Goal: Task Accomplishment & Management: Use online tool/utility

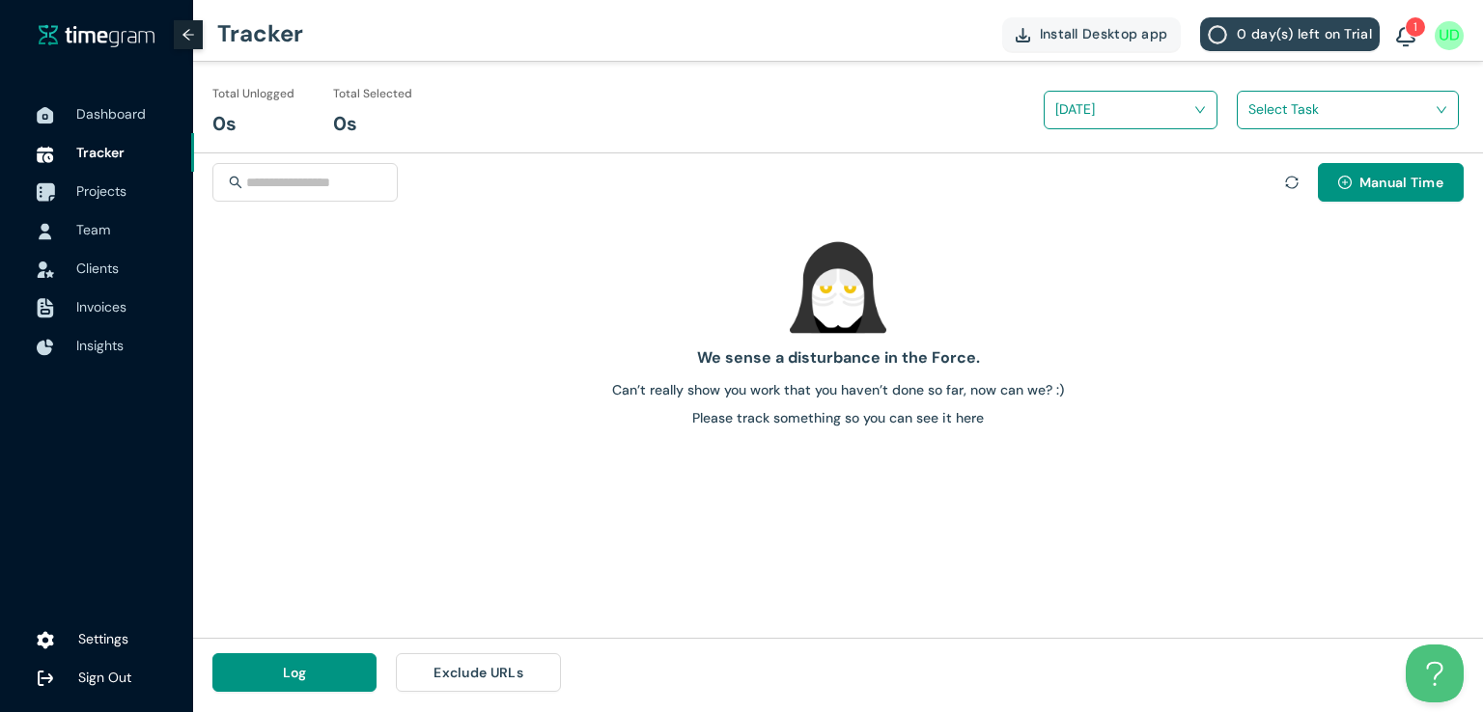
click at [104, 187] on span "Projects" at bounding box center [101, 190] width 50 height 17
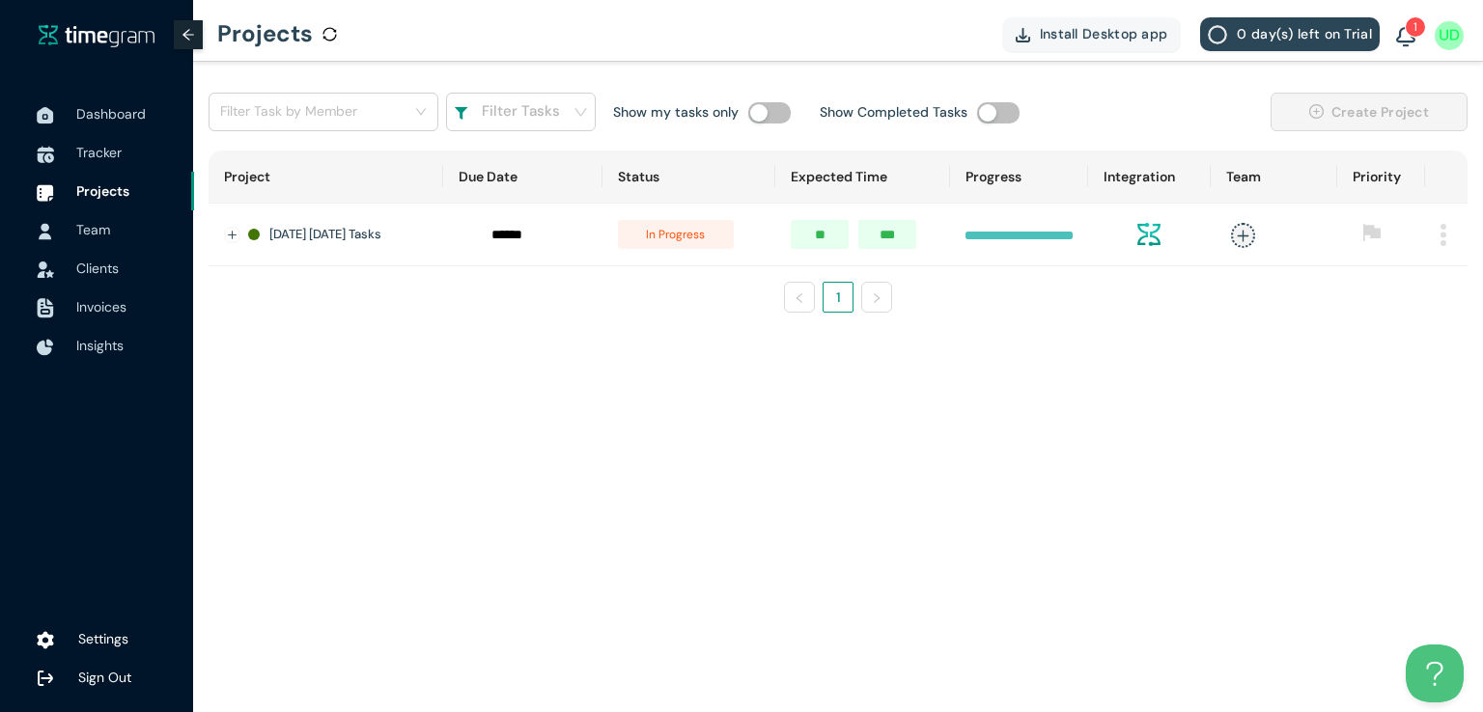
click at [1441, 231] on img at bounding box center [1443, 235] width 6 height 22
click at [692, 232] on span "in progress" at bounding box center [676, 234] width 116 height 29
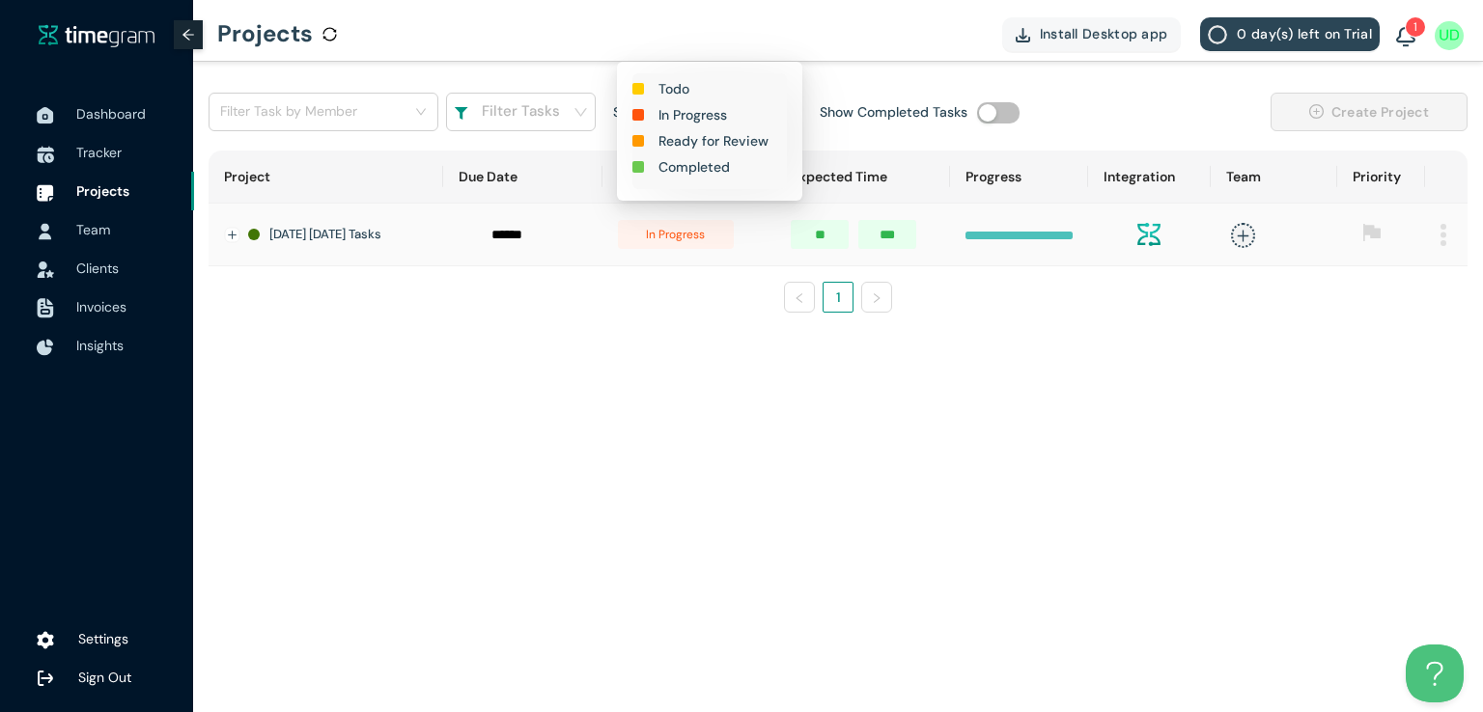
click at [702, 171] on h1 "Completed" at bounding box center [693, 166] width 71 height 21
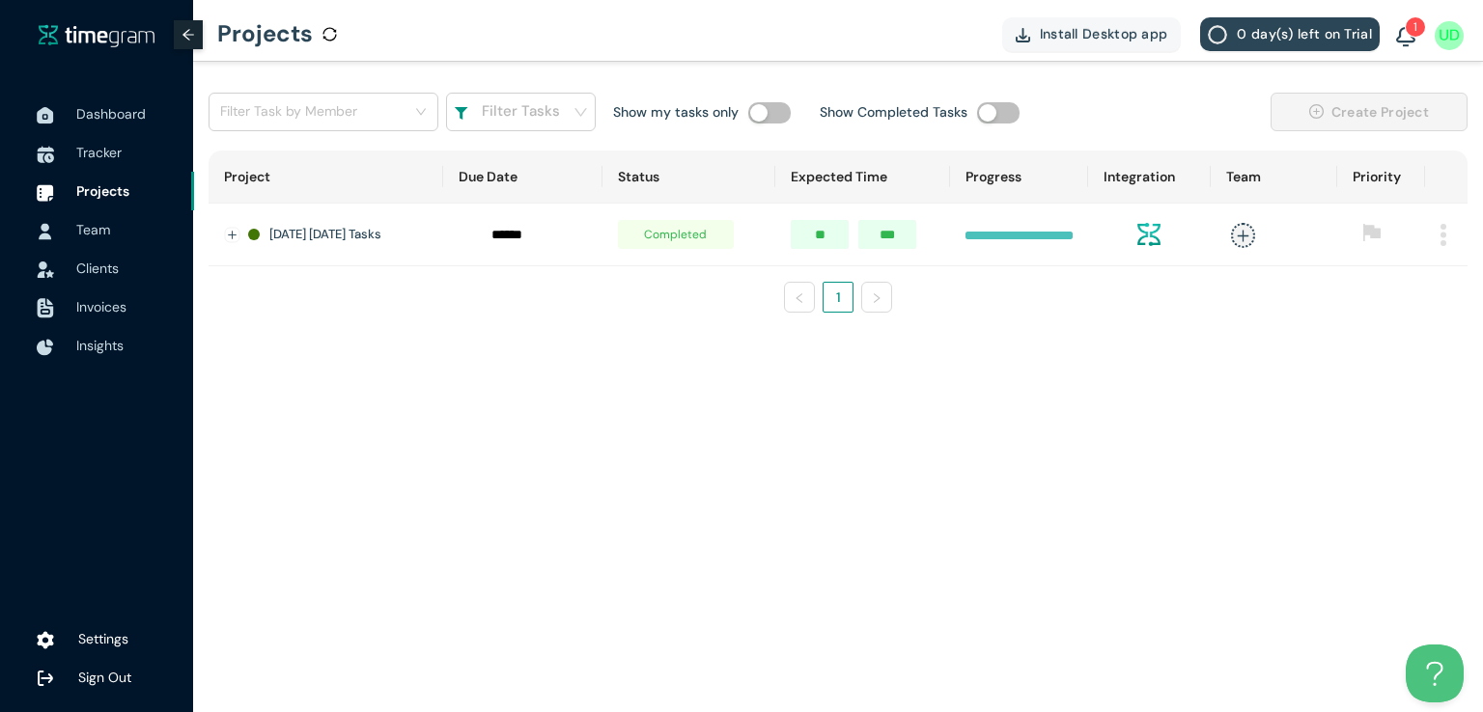
click at [1444, 231] on img at bounding box center [1443, 235] width 6 height 22
click at [1385, 327] on span "delete" at bounding box center [1384, 320] width 14 height 15
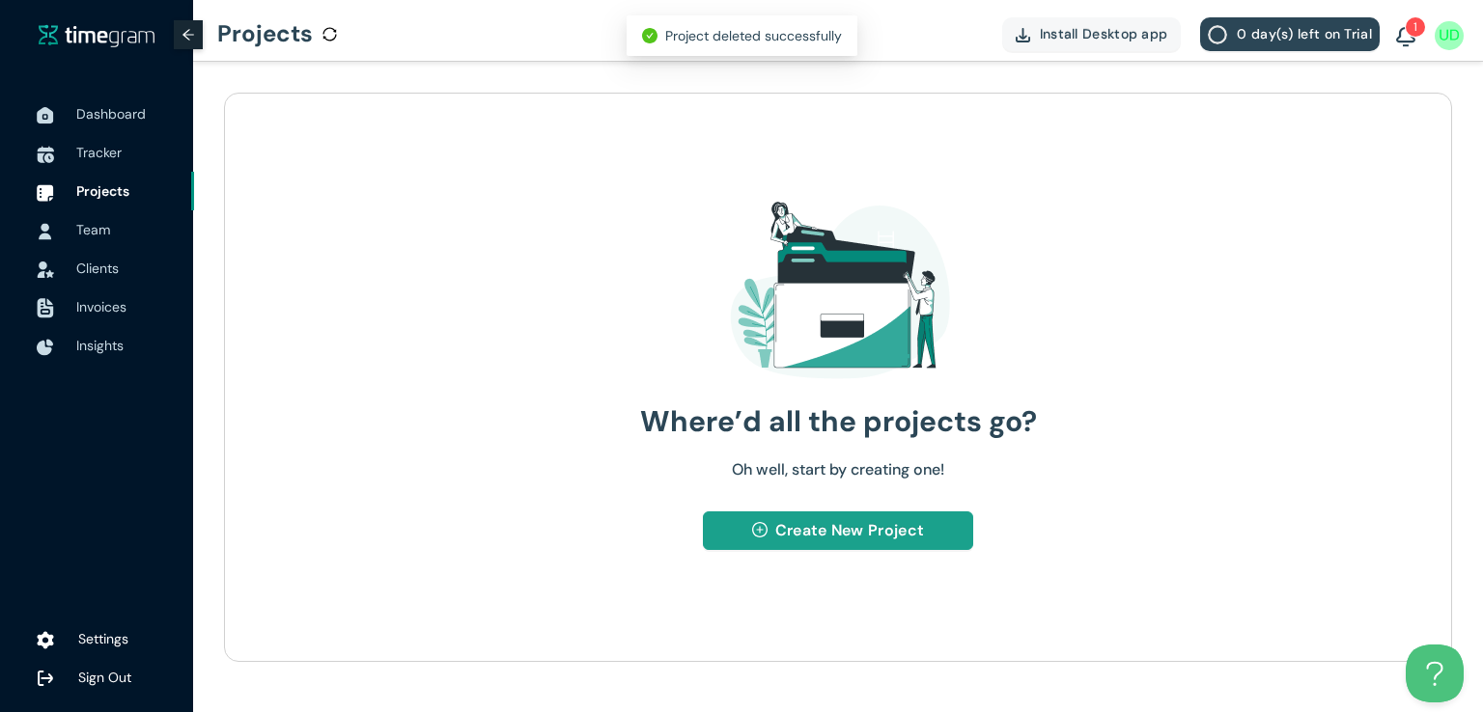
click at [829, 531] on span "Create New Project" at bounding box center [849, 530] width 149 height 24
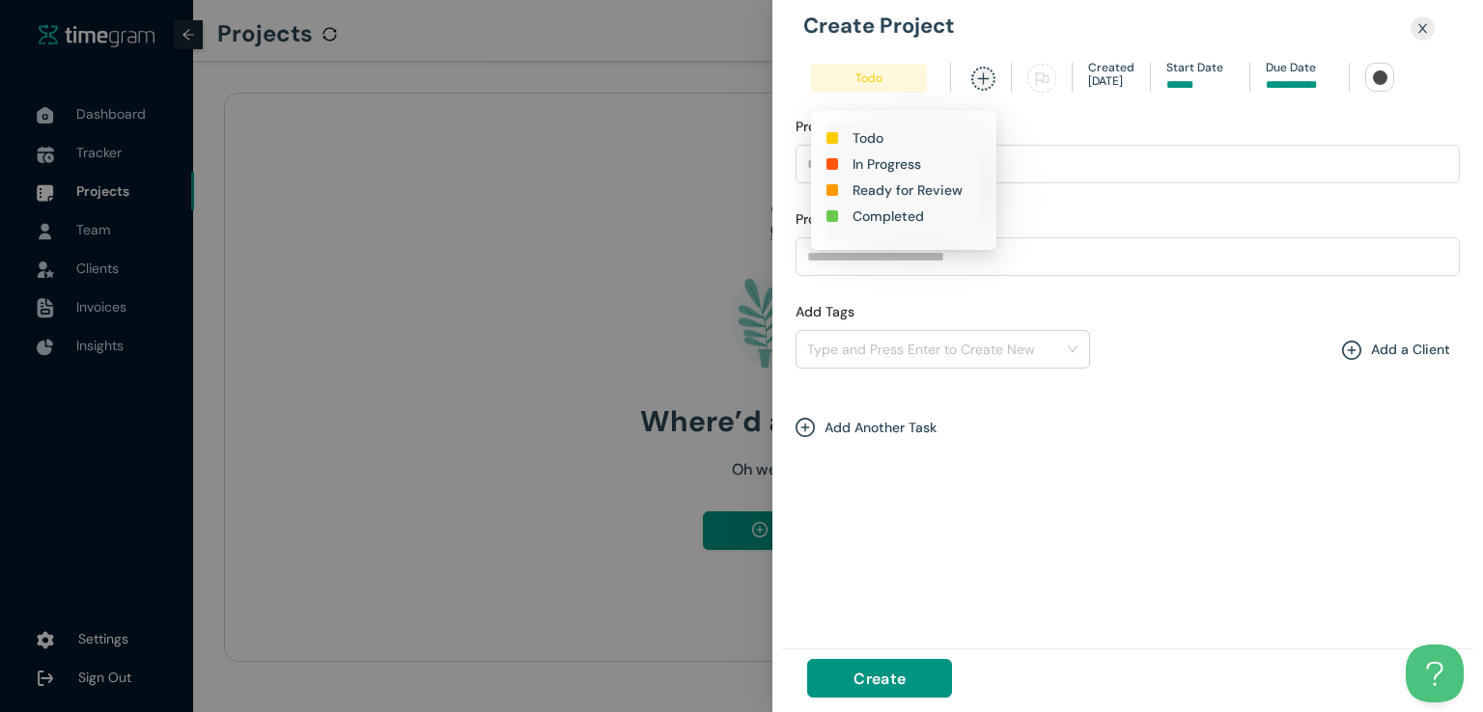
click at [872, 156] on h1 "In Progress" at bounding box center [886, 163] width 69 height 21
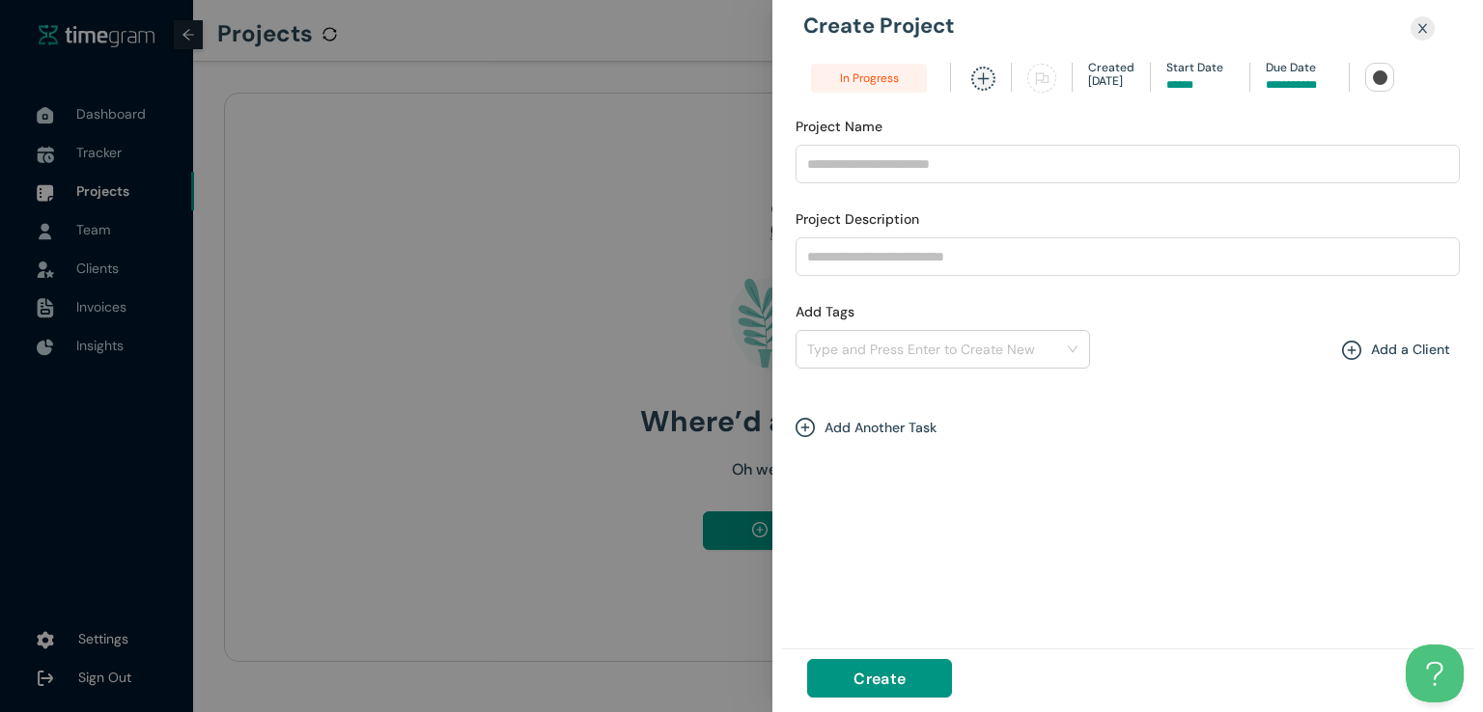
click at [1269, 84] on input at bounding box center [1300, 85] width 68 height 18
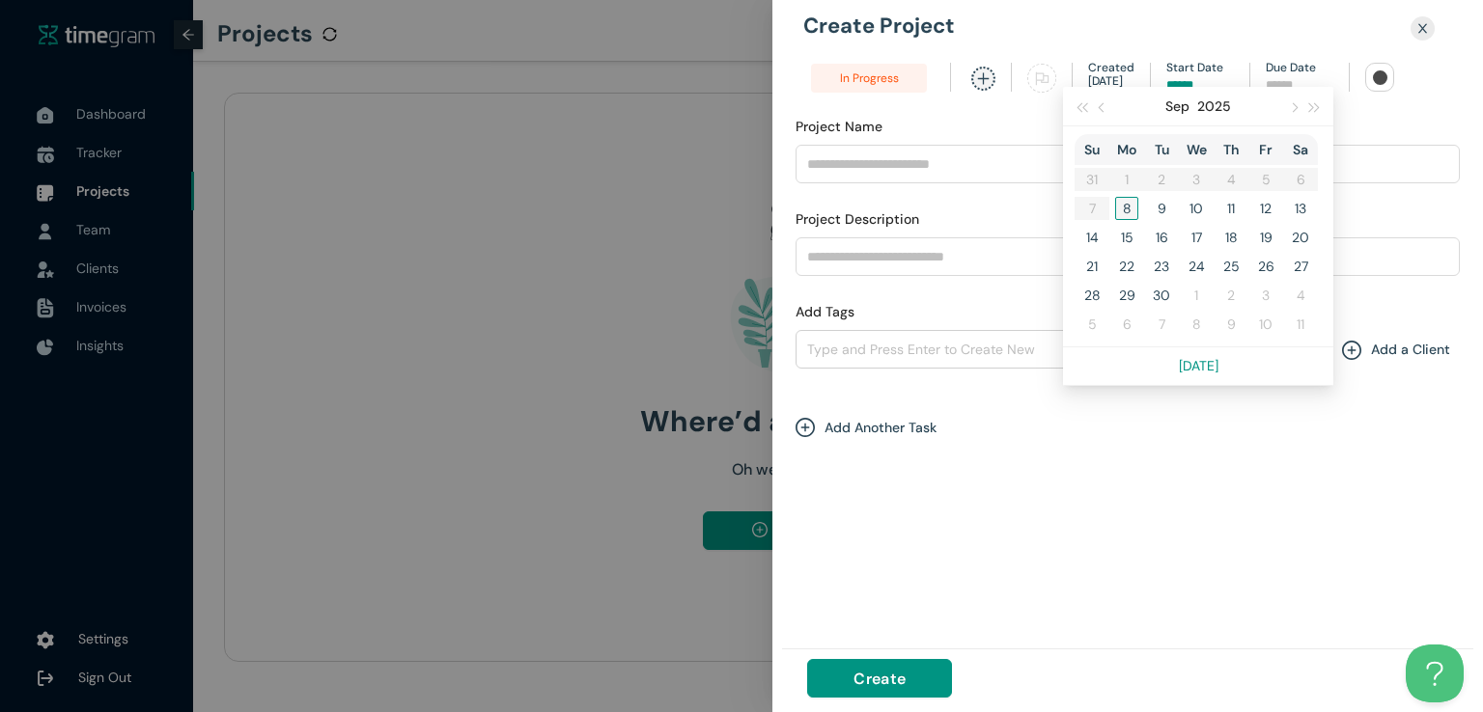
type input "*****"
click at [1125, 209] on div "8" at bounding box center [1126, 208] width 23 height 23
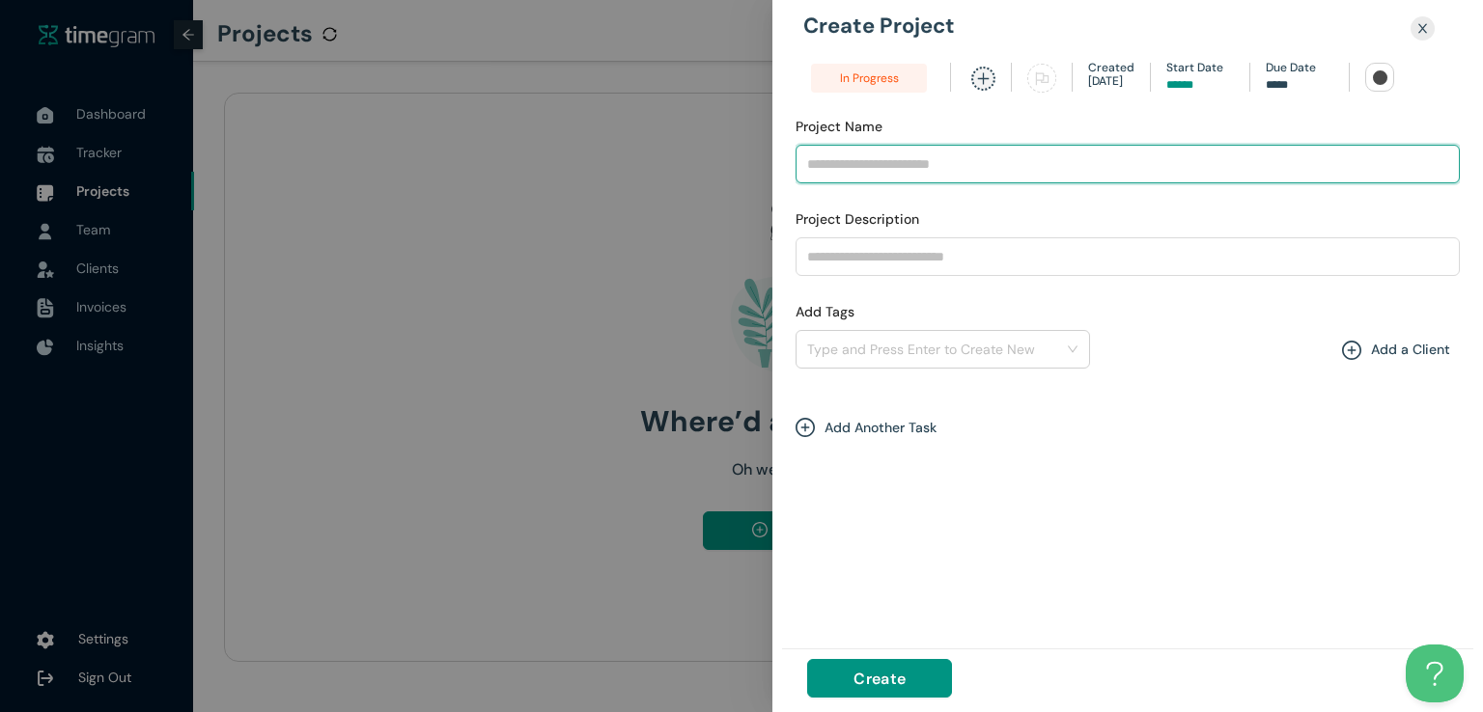
click at [951, 152] on input "Project Name" at bounding box center [1127, 164] width 664 height 39
type input "**********"
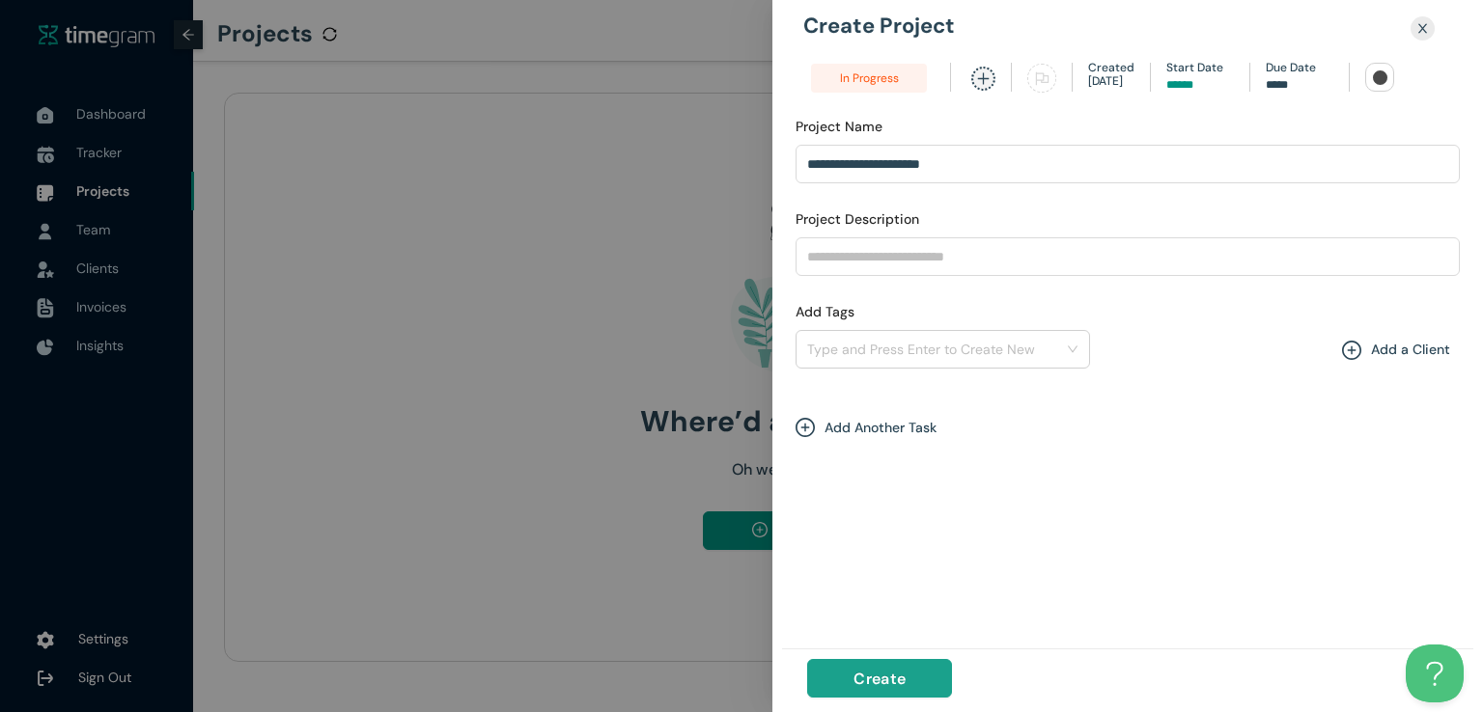
click at [884, 673] on span "Create" at bounding box center [879, 679] width 52 height 24
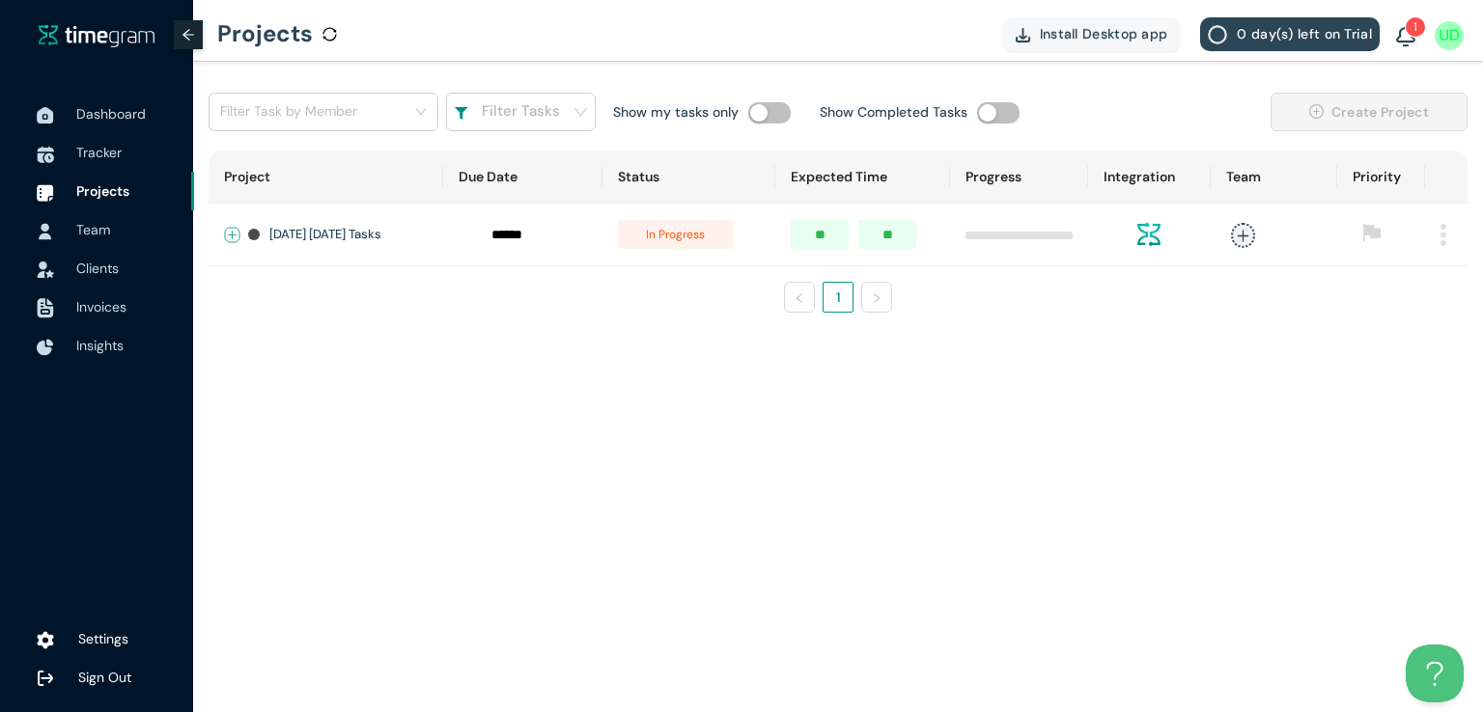
click at [232, 231] on button "Expand row" at bounding box center [232, 235] width 15 height 15
click at [288, 299] on span "+ New Task" at bounding box center [301, 291] width 54 height 15
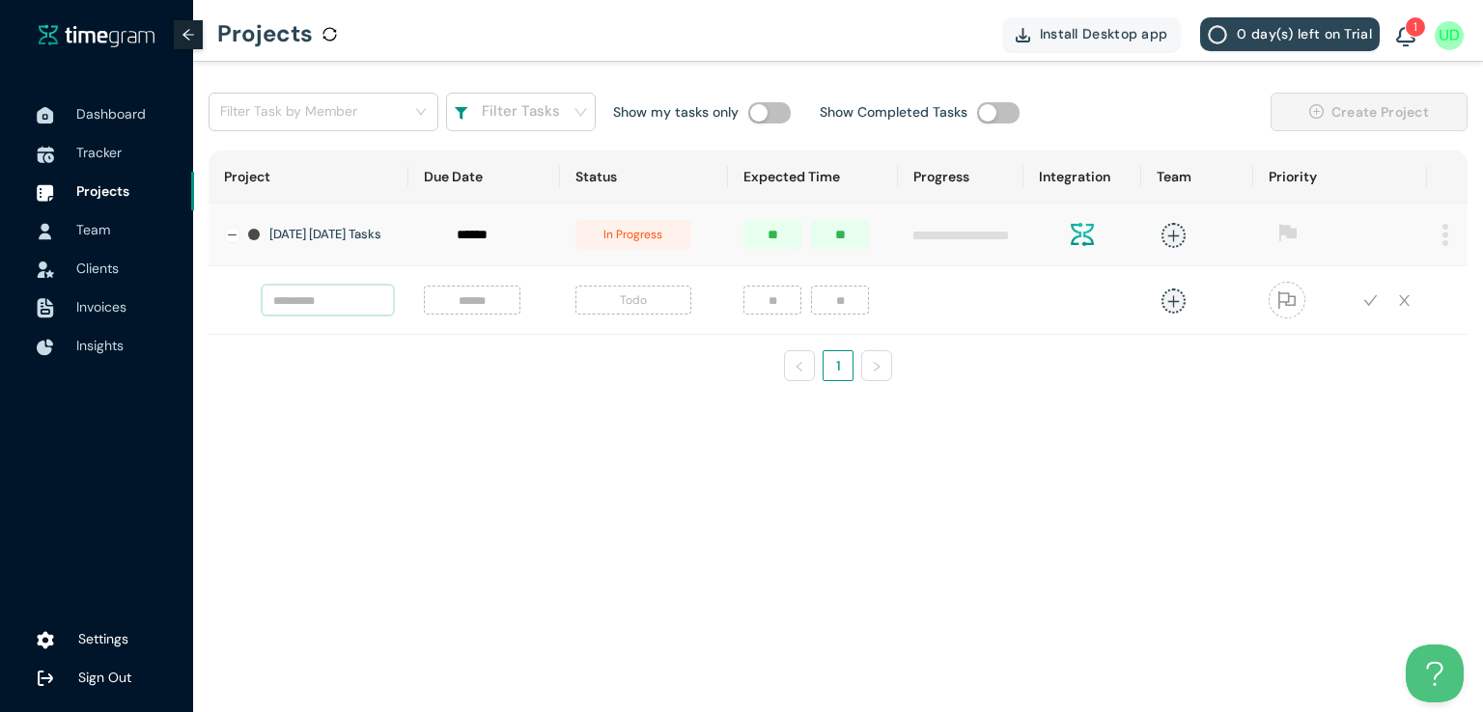
click at [303, 312] on input "text" at bounding box center [328, 300] width 130 height 29
type input "*********"
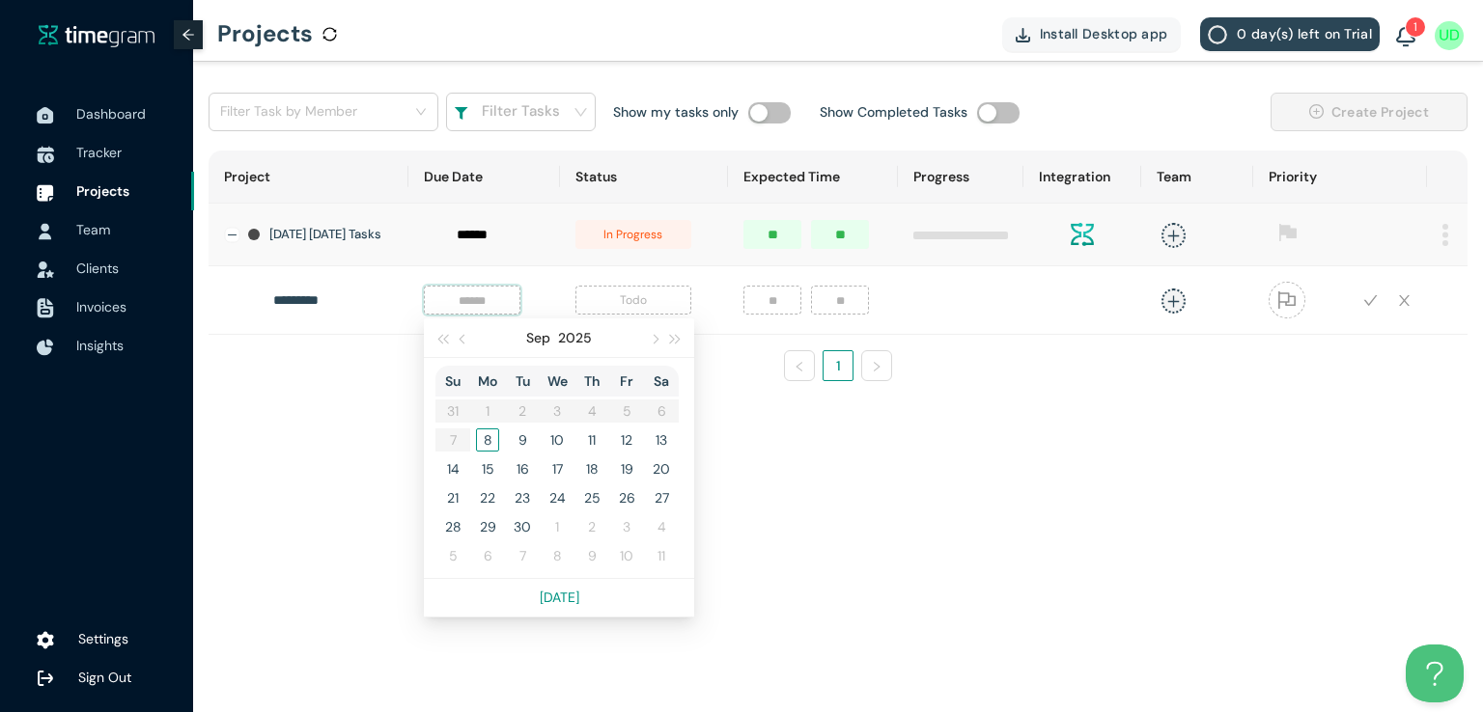
click at [472, 311] on input at bounding box center [471, 300] width 73 height 21
type input "*****"
click at [488, 452] on div "8" at bounding box center [487, 440] width 23 height 23
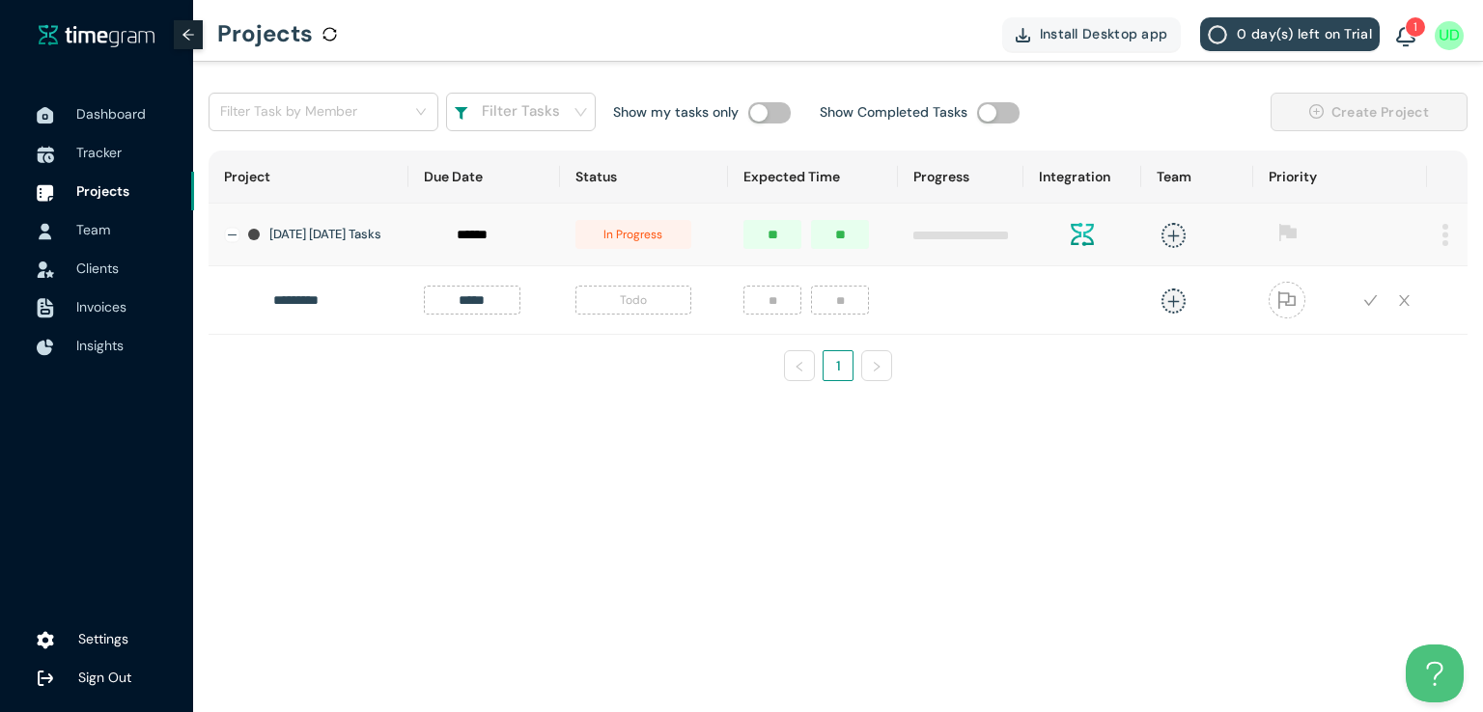
click at [643, 302] on span "Todo" at bounding box center [633, 300] width 116 height 29
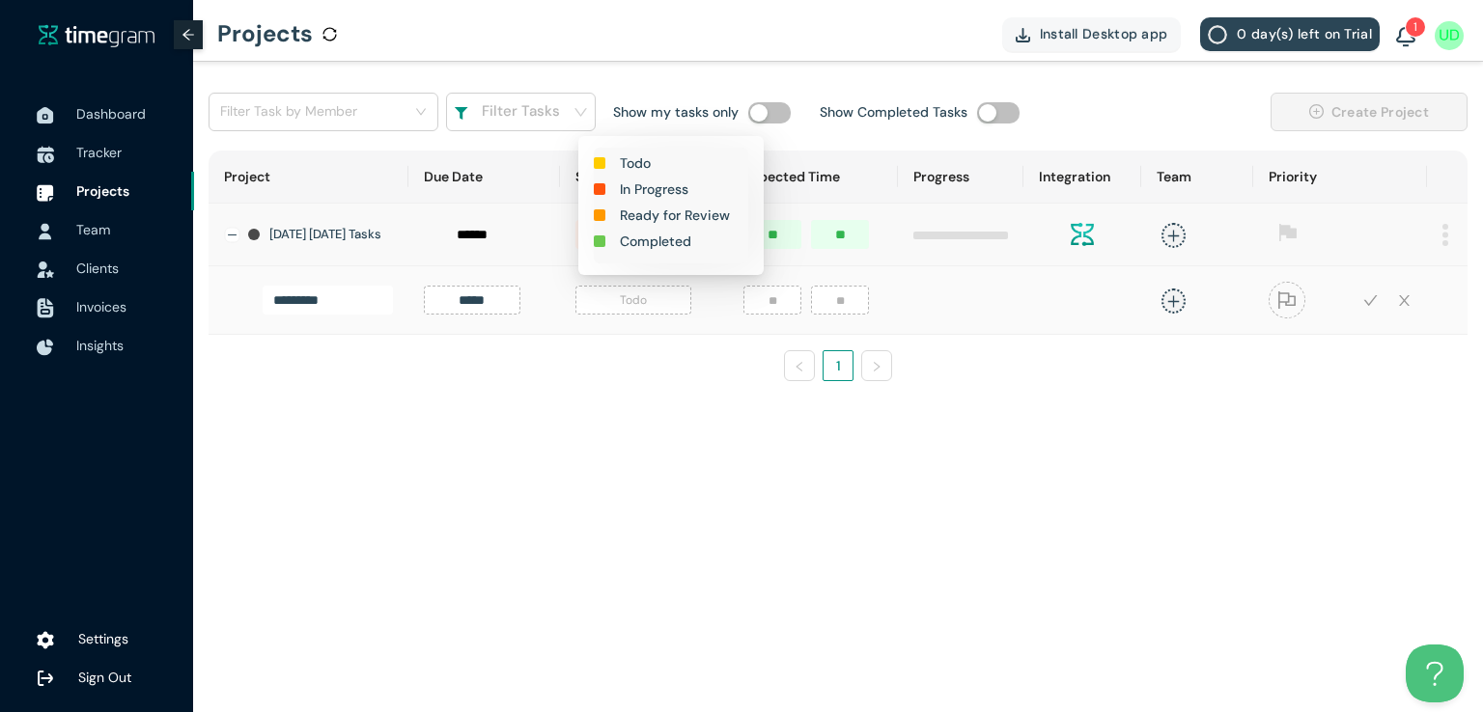
click at [656, 190] on h1 "In Progress" at bounding box center [654, 189] width 69 height 21
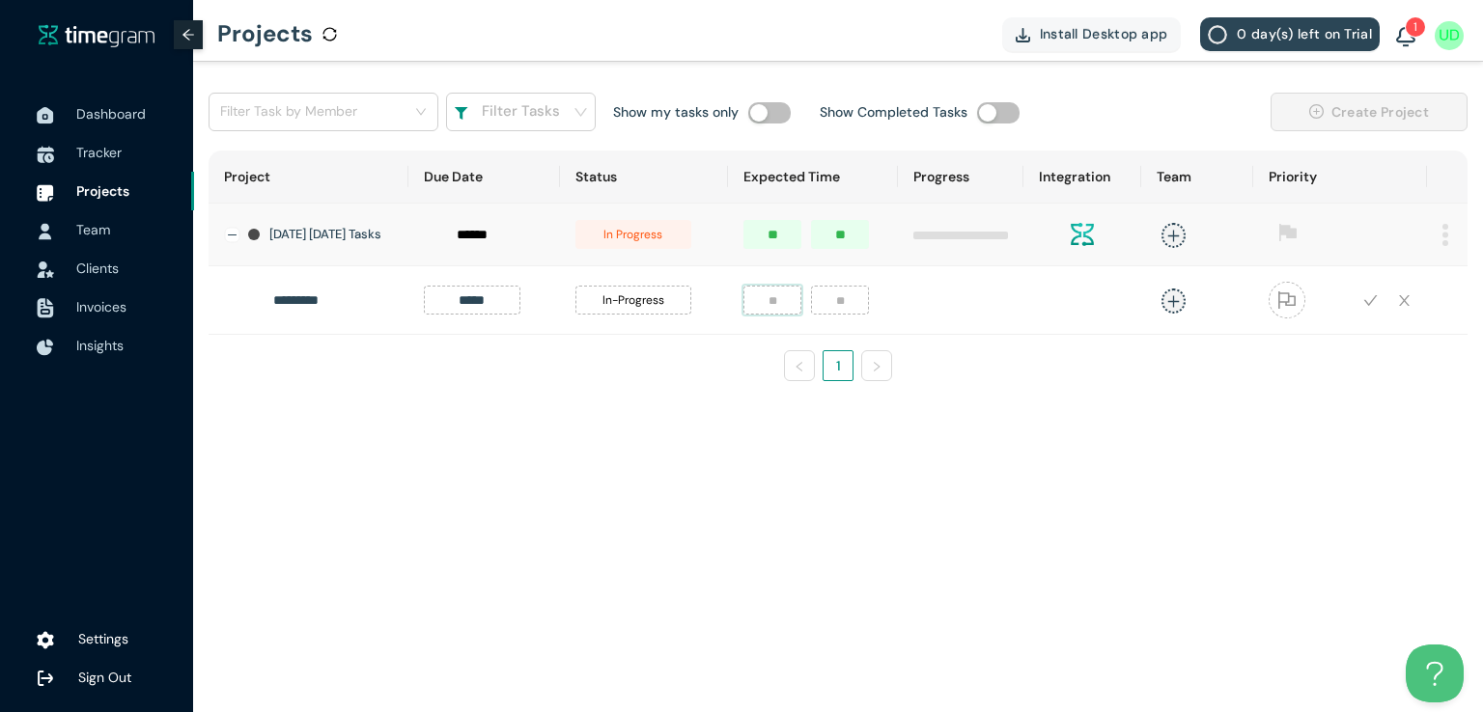
click at [777, 315] on input "number" at bounding box center [772, 300] width 58 height 29
type input "*"
type input "**"
click at [1177, 309] on icon "plus" at bounding box center [1173, 301] width 14 height 14
click at [984, 444] on div "Umer Dar" at bounding box center [1030, 438] width 148 height 19
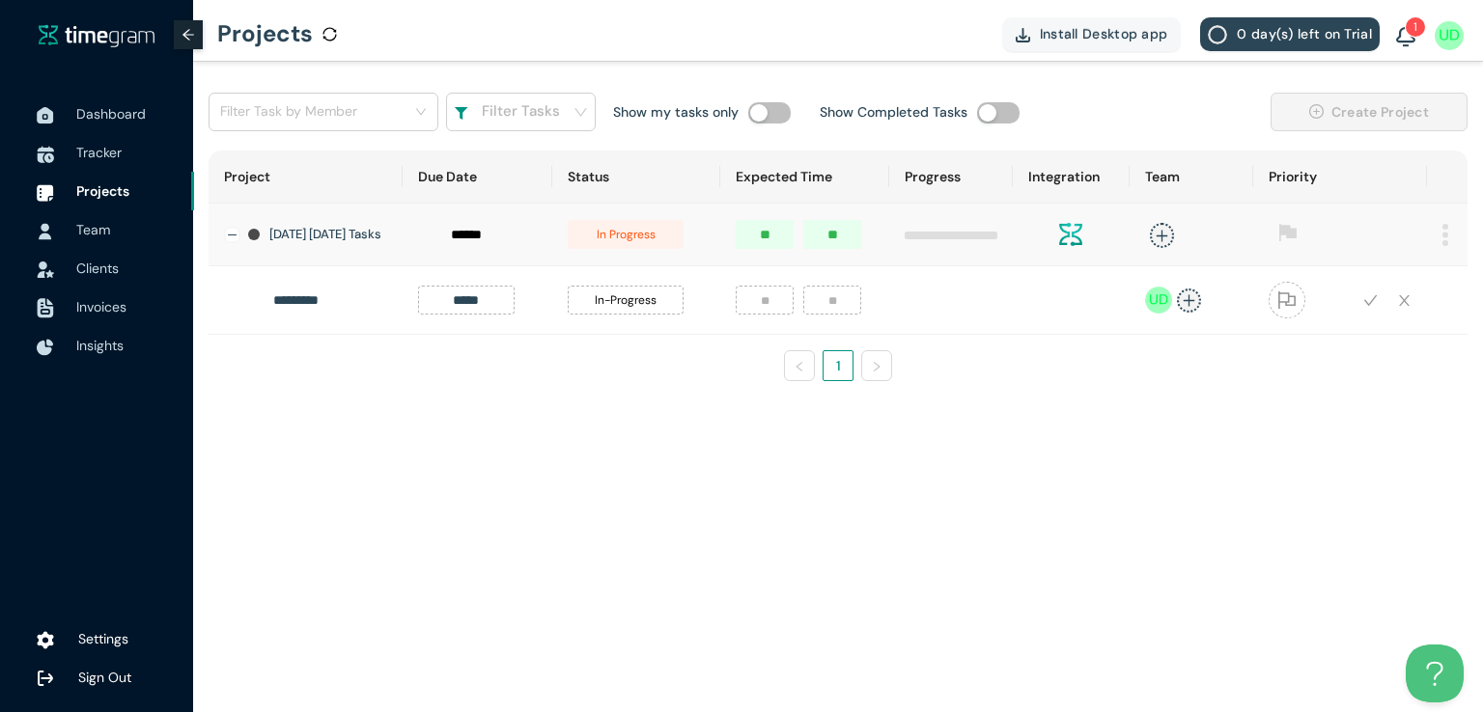
click at [1279, 397] on div "Project Due Date Status Expected Time Progress Integration Team Priority [DATE]…" at bounding box center [838, 274] width 1259 height 246
click at [1366, 306] on icon "check" at bounding box center [1371, 300] width 14 height 11
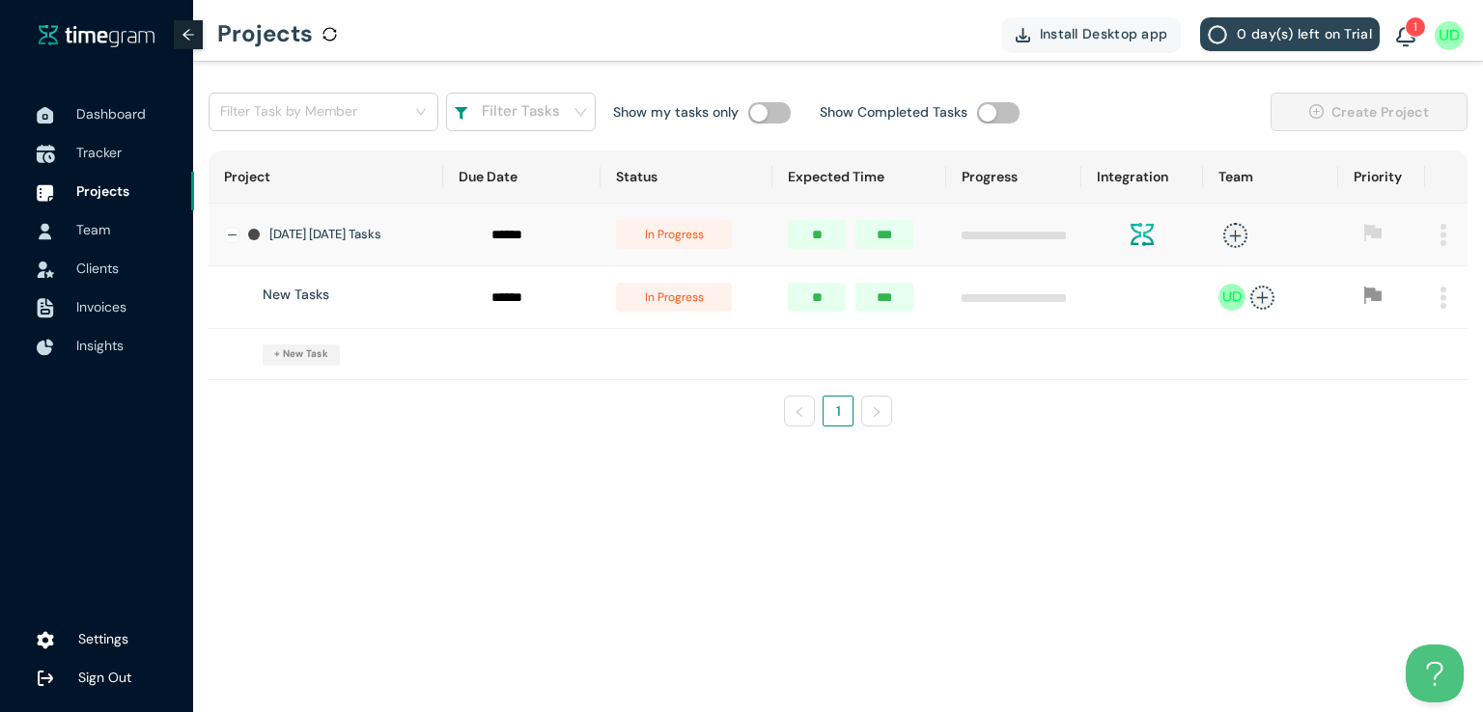
click at [94, 152] on span "Tracker" at bounding box center [98, 152] width 45 height 17
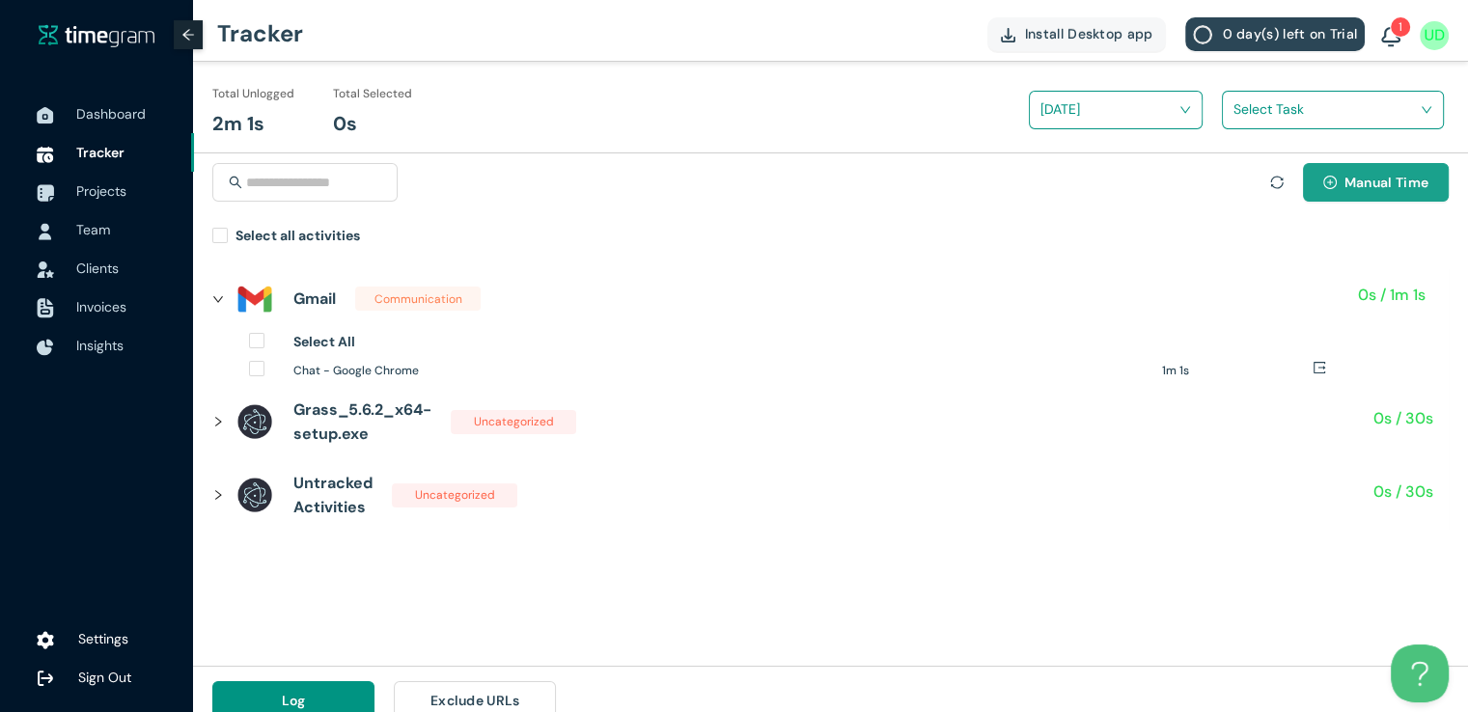
click at [1351, 181] on span "Manual Time" at bounding box center [1387, 182] width 84 height 21
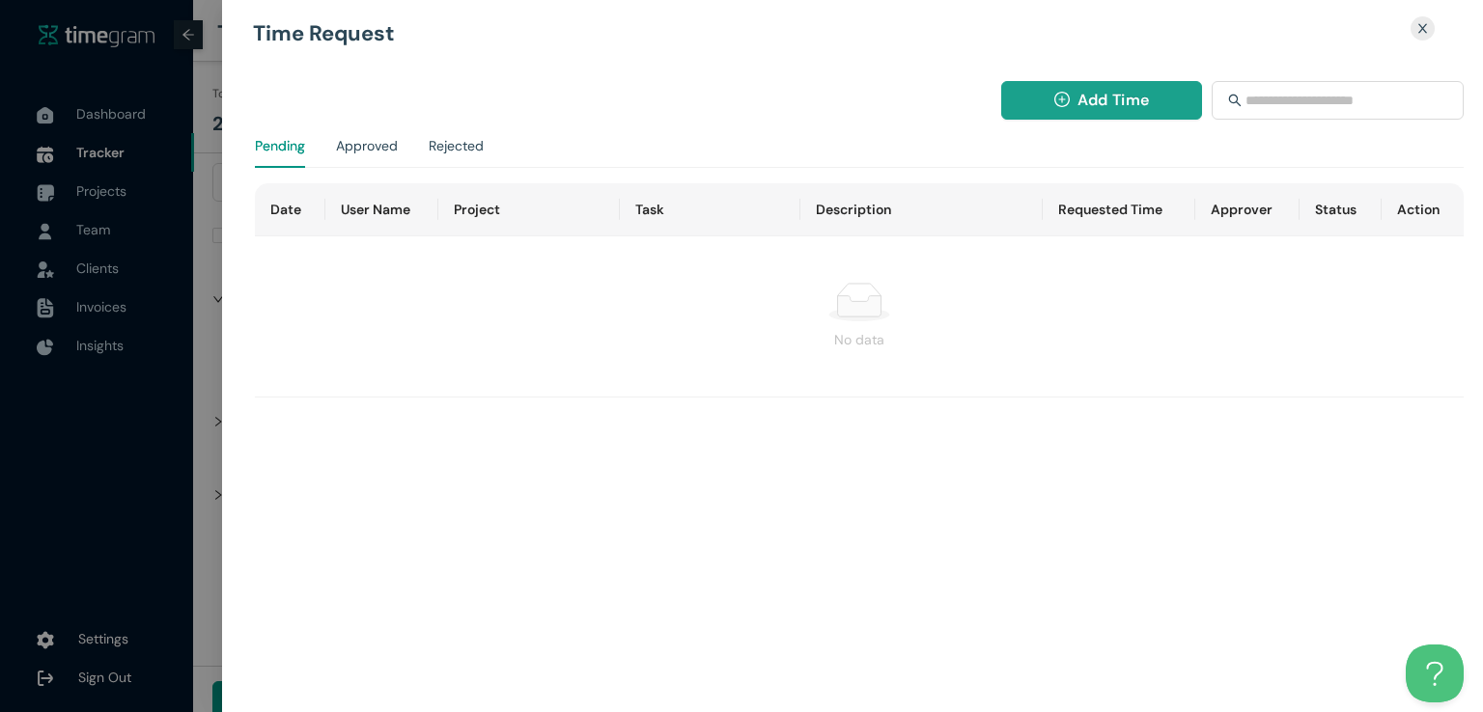
click at [1060, 86] on button "Add Time" at bounding box center [1102, 100] width 202 height 39
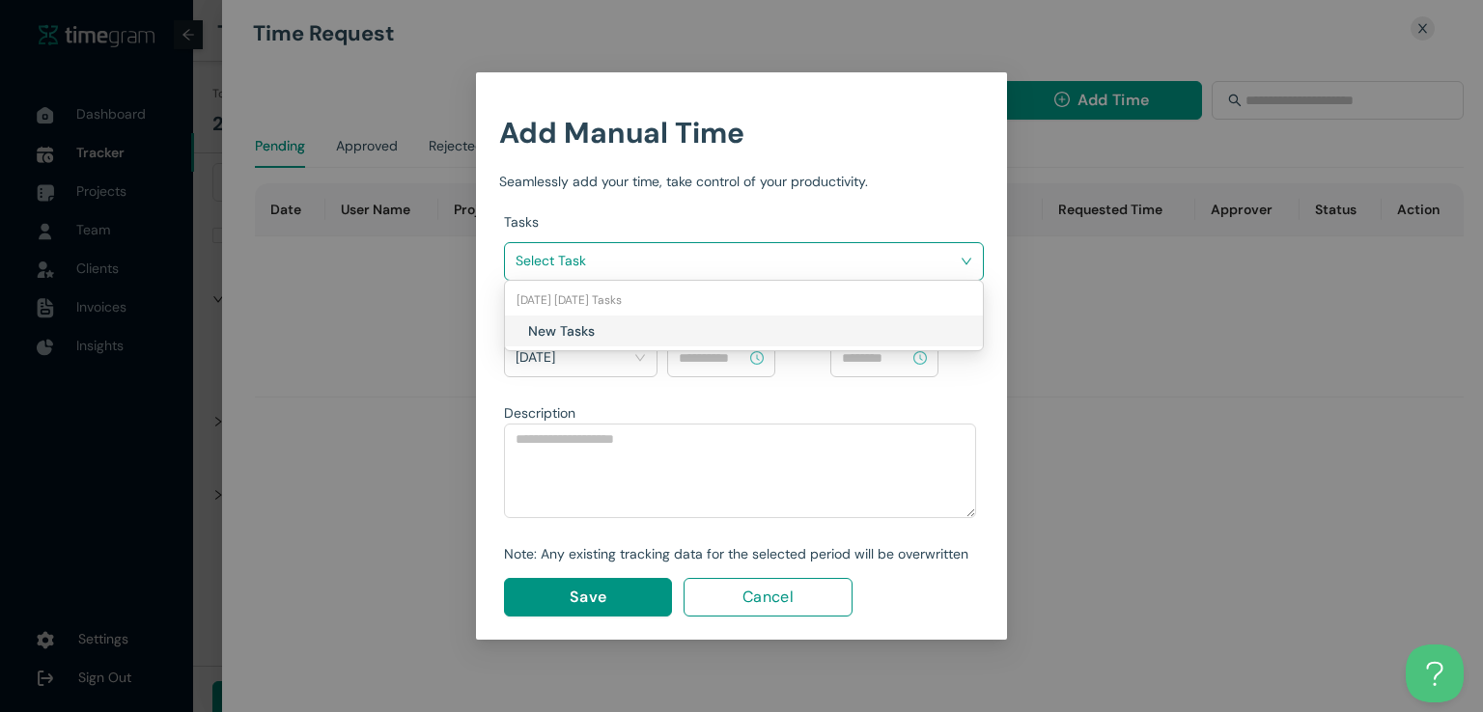
click at [796, 250] on input "search" at bounding box center [736, 260] width 443 height 29
click at [696, 331] on h1 "New Tasks" at bounding box center [641, 330] width 227 height 21
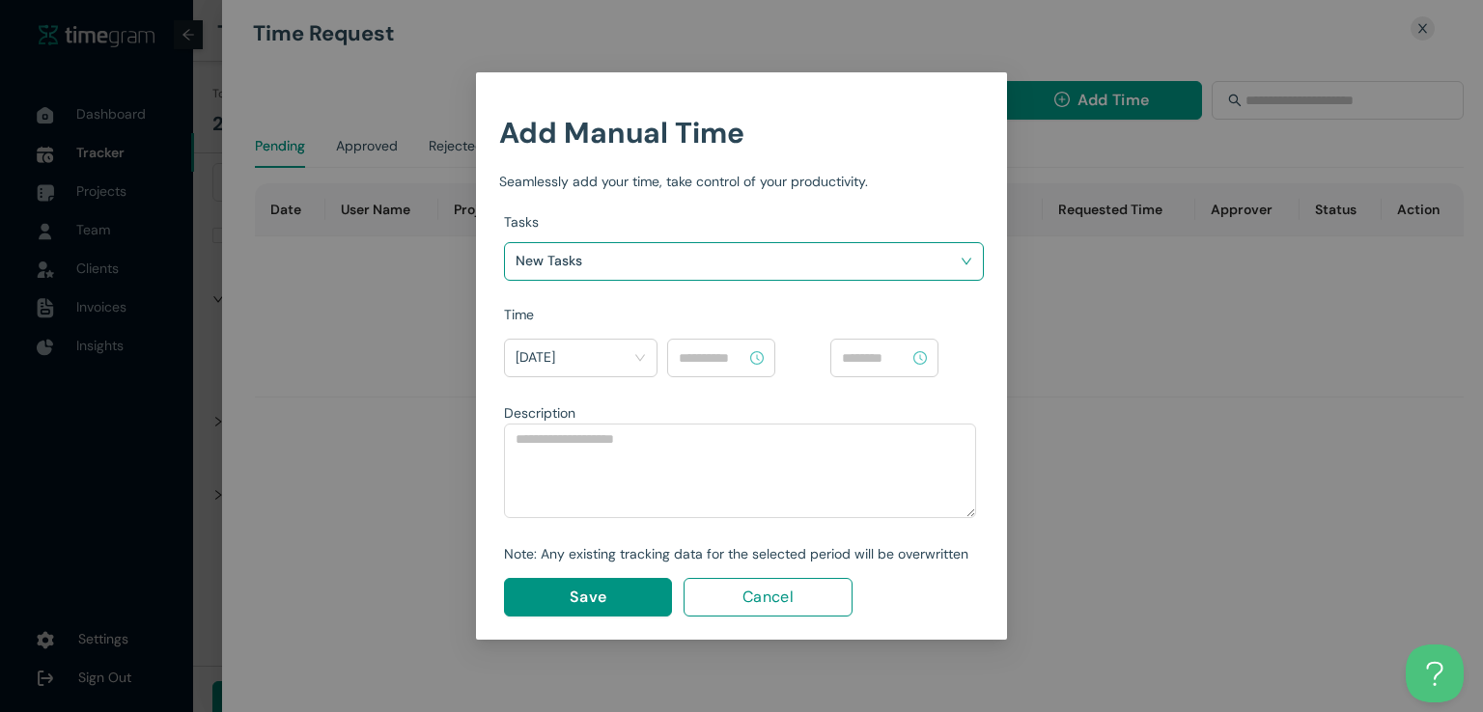
click at [719, 373] on div at bounding box center [721, 358] width 108 height 39
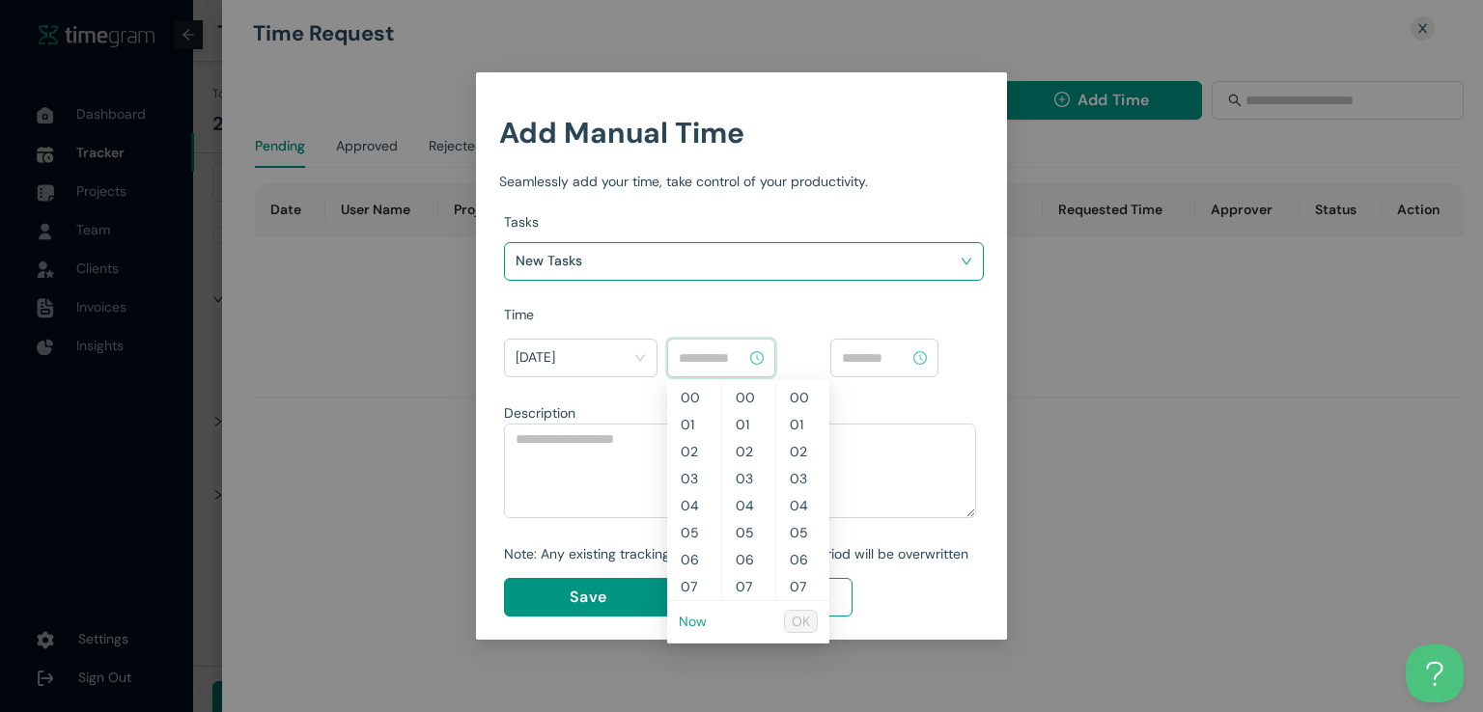
click at [687, 616] on link "Now" at bounding box center [693, 621] width 28 height 17
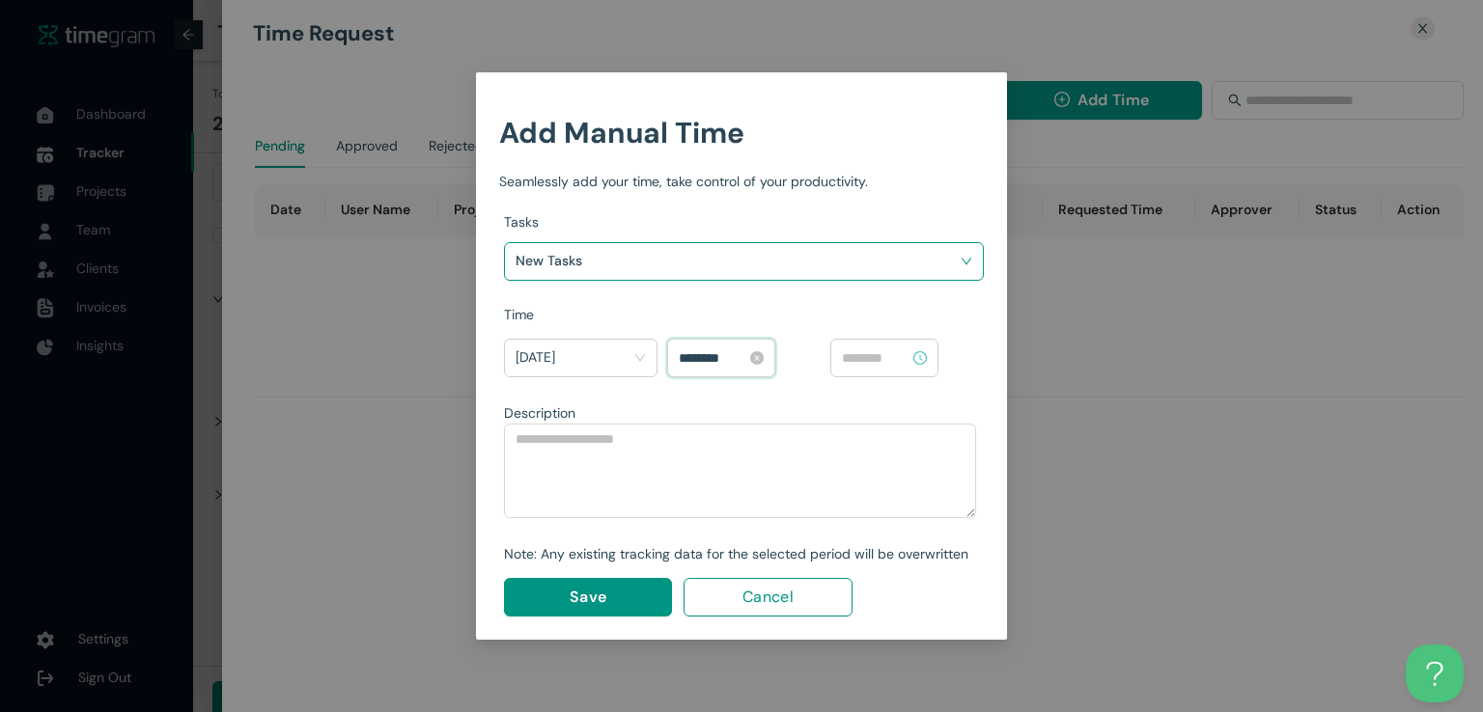
scroll to position [865, 0]
click at [691, 355] on input "********" at bounding box center [713, 358] width 68 height 21
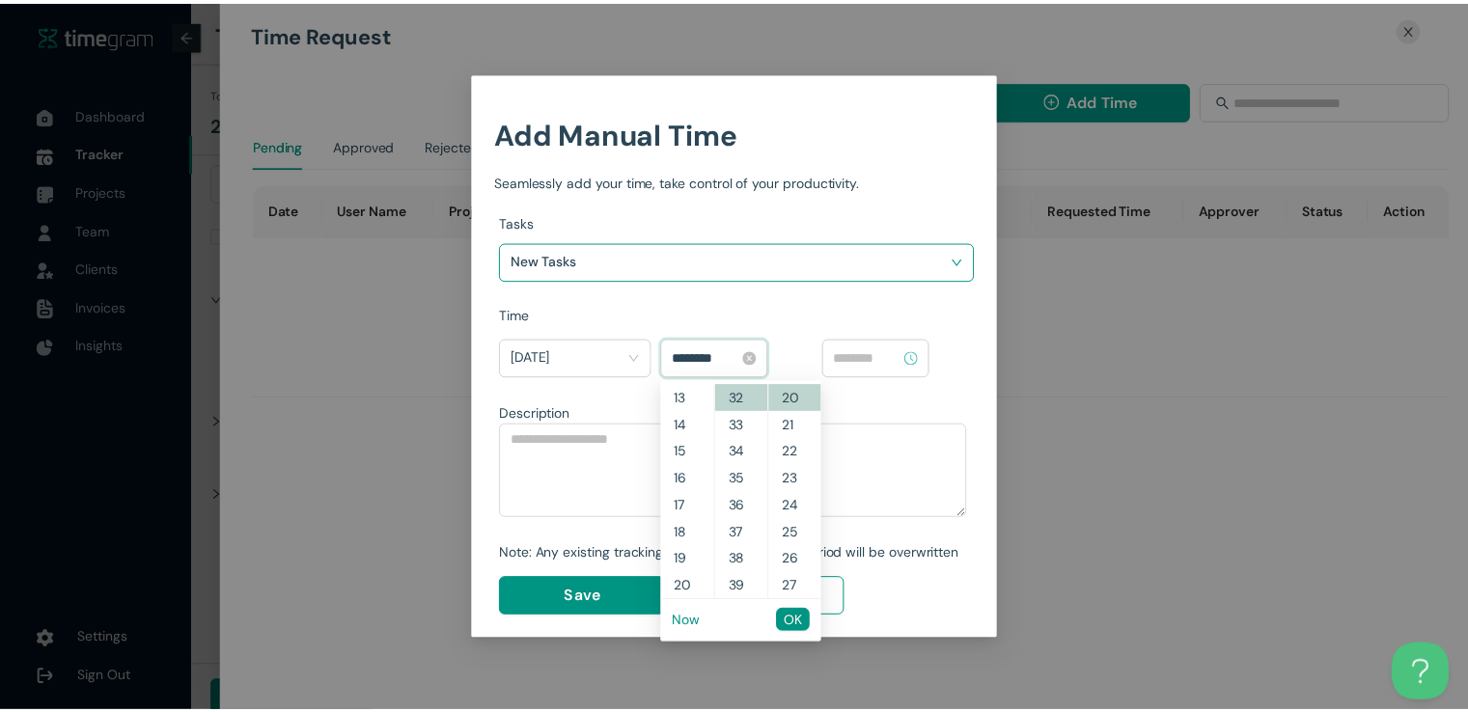
scroll to position [243, 0]
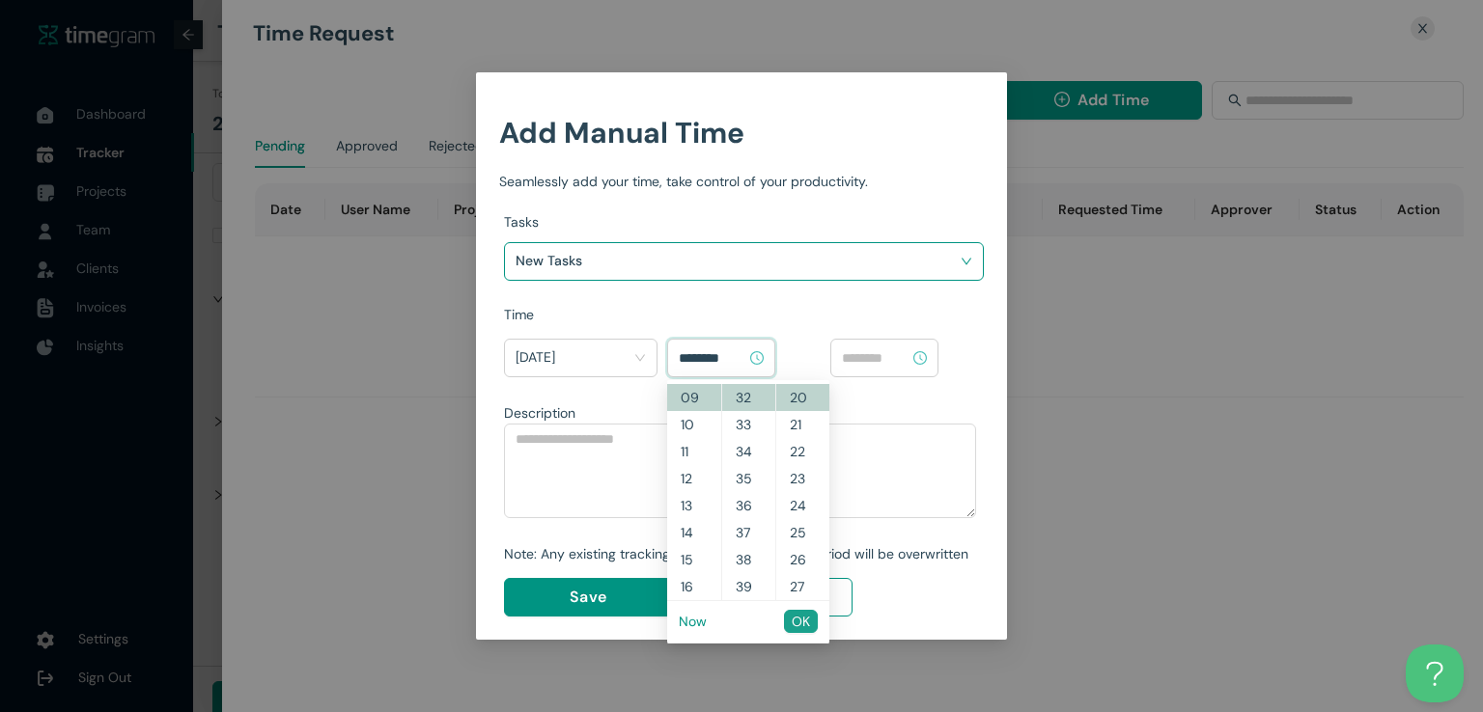
click at [802, 627] on span "OK" at bounding box center [801, 621] width 18 height 21
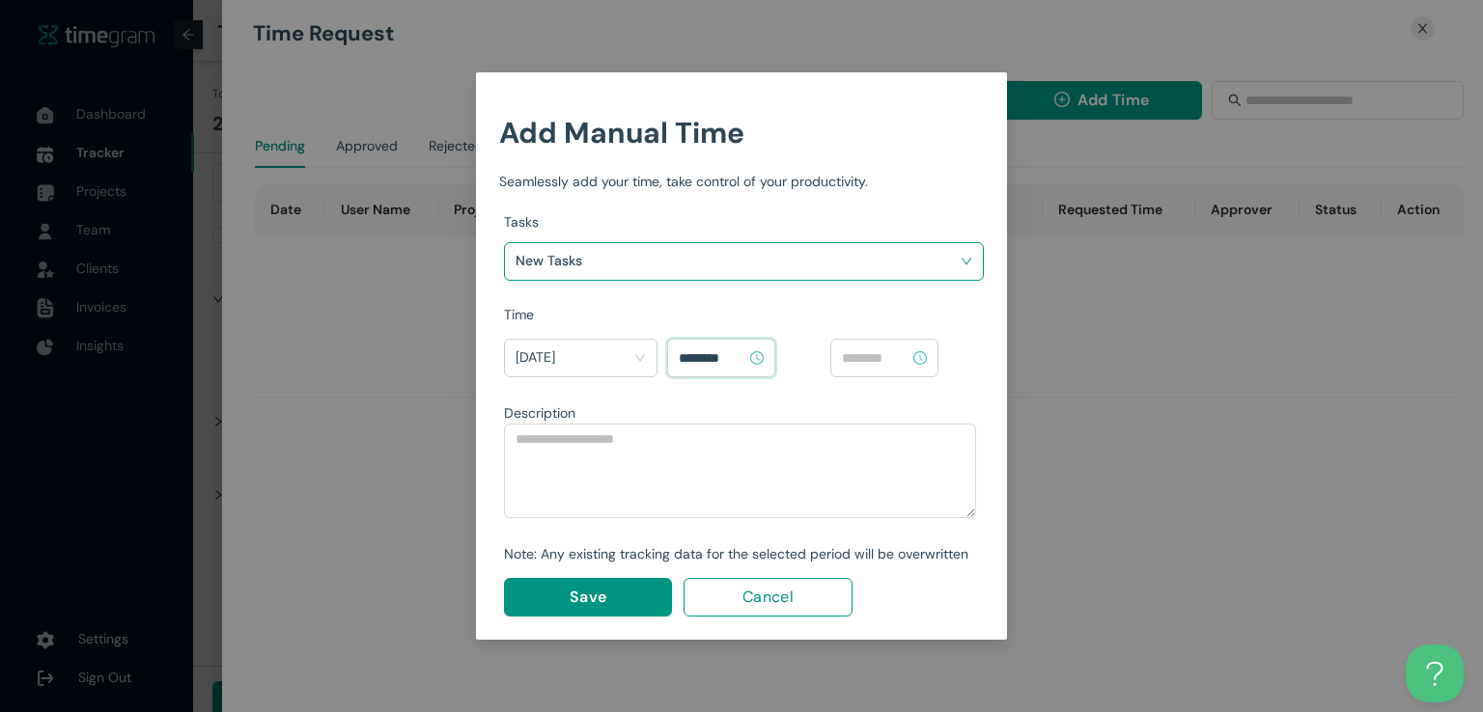
type input "********"
click at [874, 333] on div "Time [DATE] ********" at bounding box center [744, 346] width 480 height 85
click at [875, 352] on input at bounding box center [876, 358] width 68 height 21
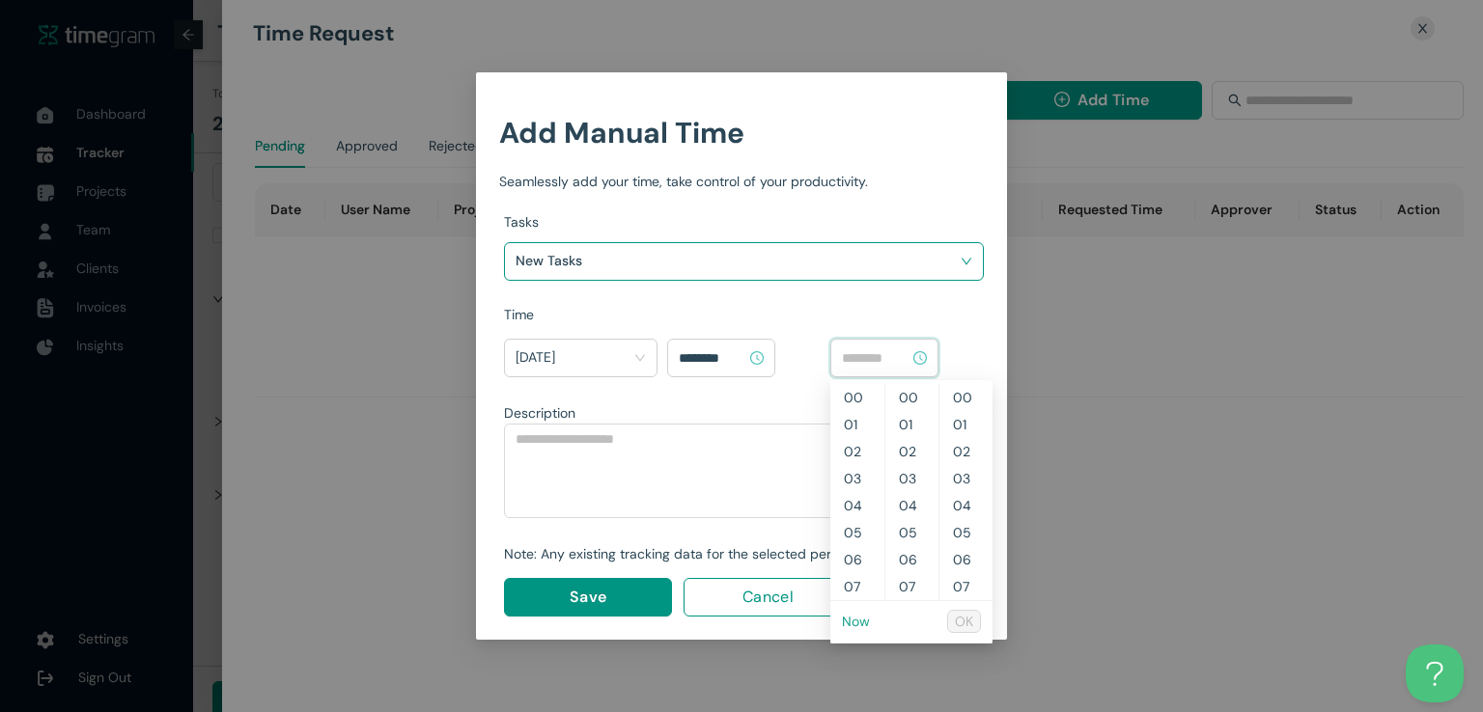
click at [863, 620] on link "Now" at bounding box center [856, 621] width 28 height 17
type input "********"
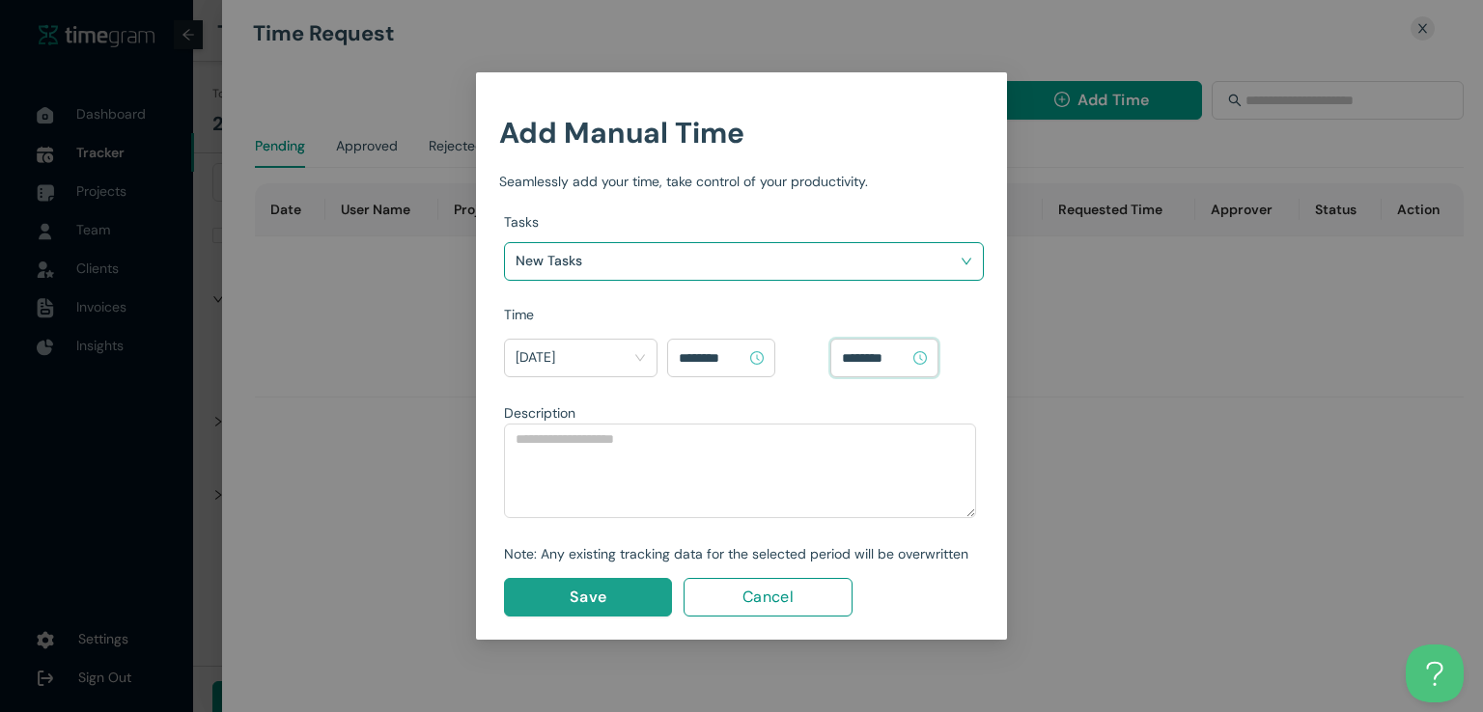
click at [568, 596] on button "Save" at bounding box center [588, 597] width 168 height 39
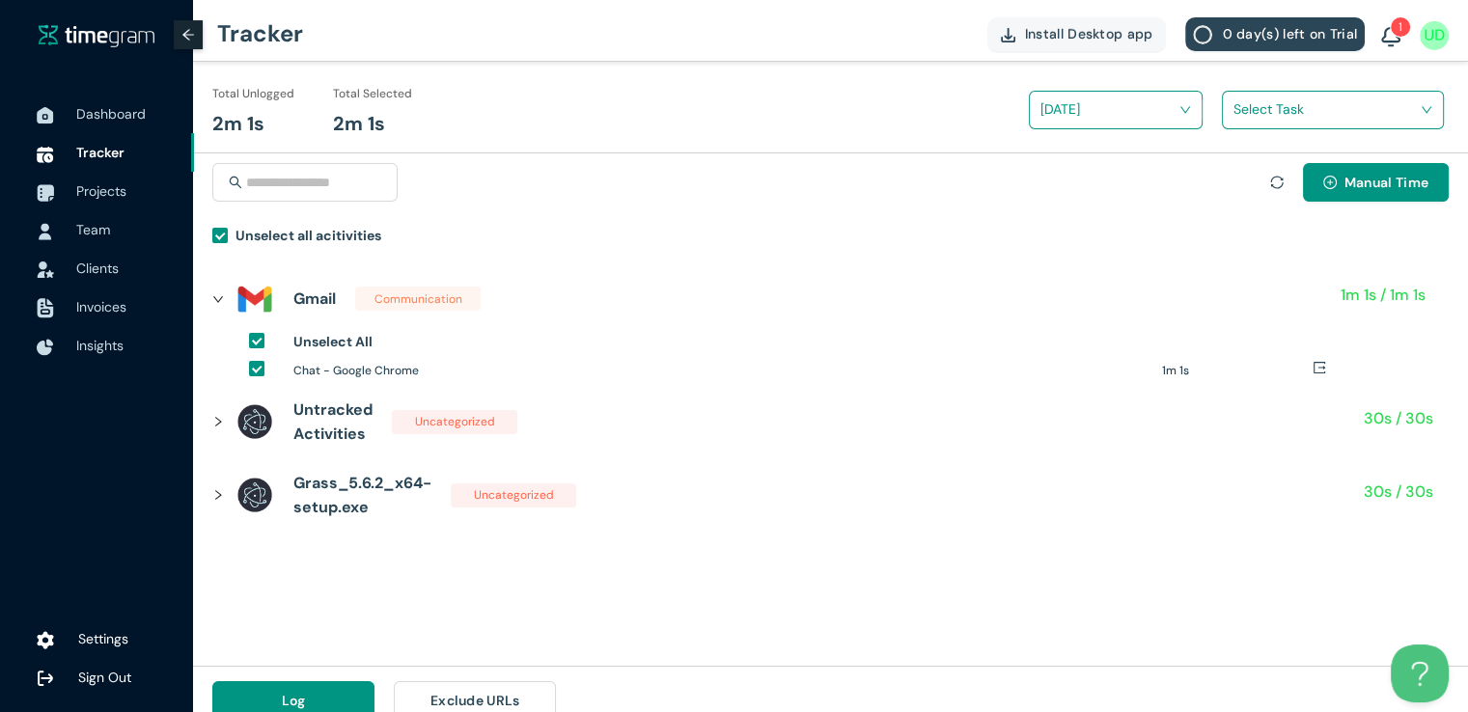
click at [1256, 108] on input "search" at bounding box center [1326, 109] width 185 height 29
click at [1237, 185] on div "New Tasks" at bounding box center [1333, 180] width 220 height 31
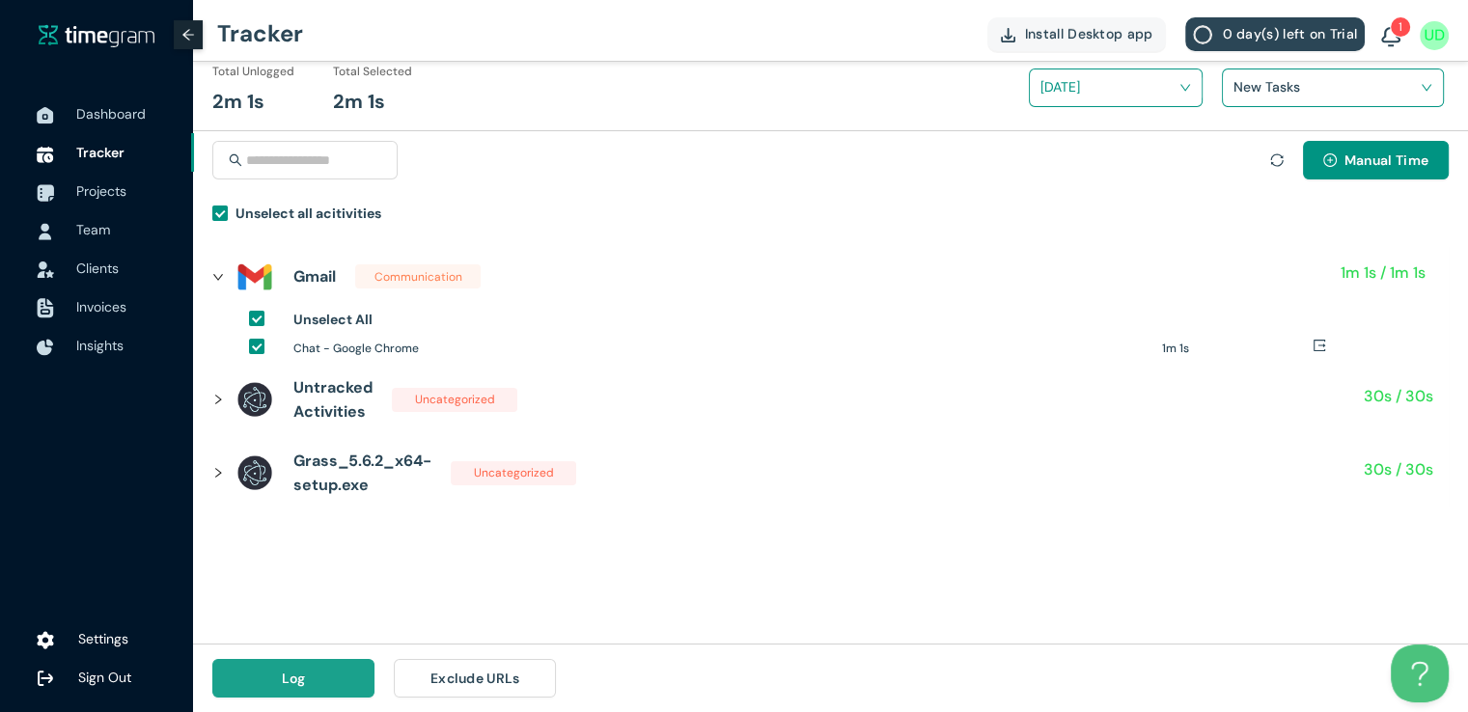
click at [333, 678] on button "Log" at bounding box center [293, 678] width 162 height 39
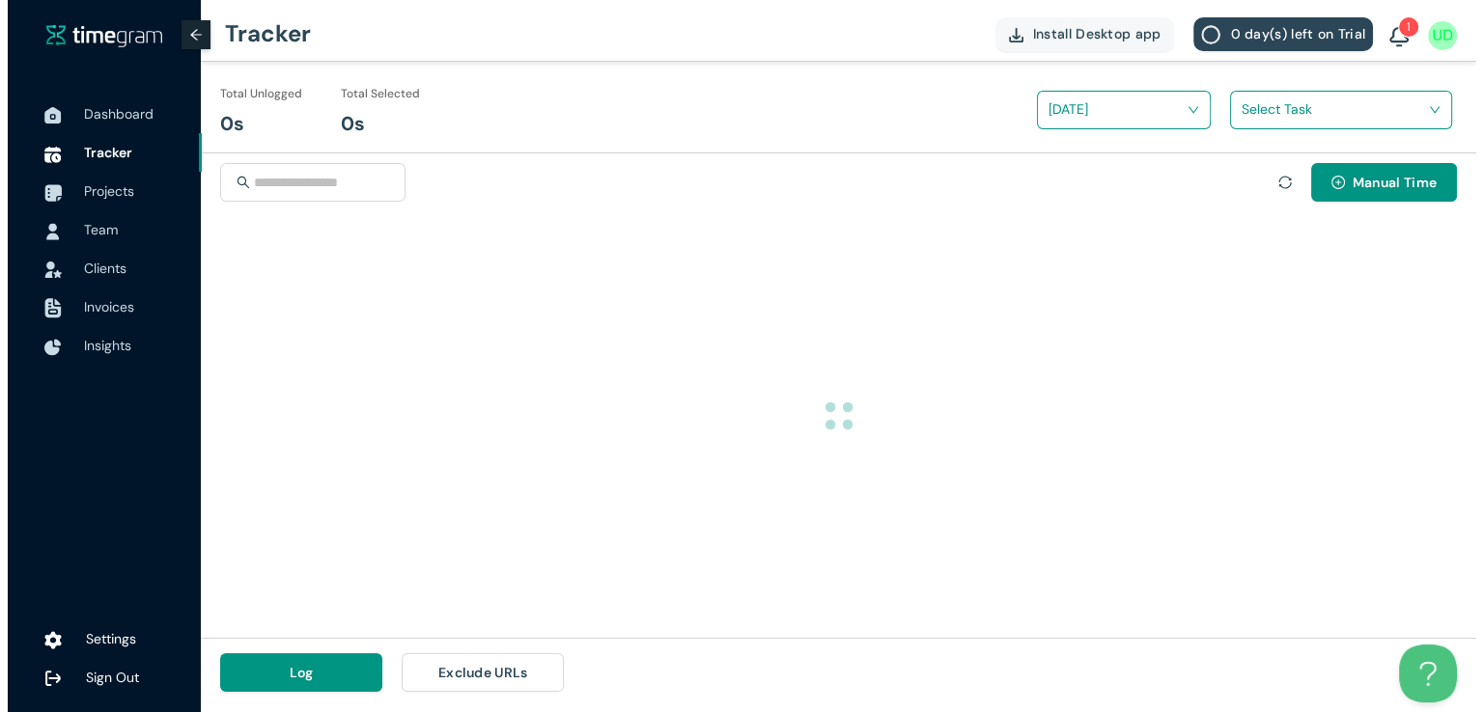
scroll to position [0, 0]
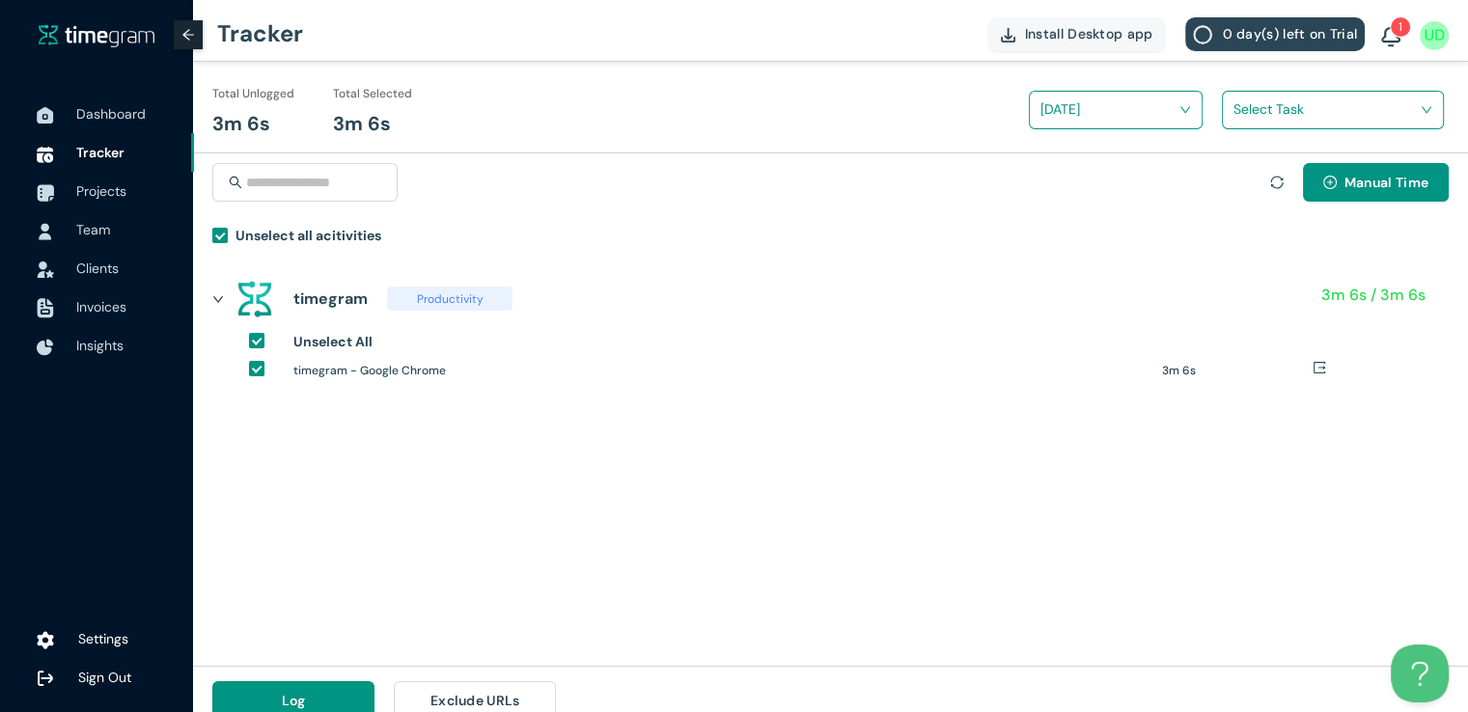
click at [1240, 114] on input "search" at bounding box center [1326, 109] width 185 height 29
click at [1228, 178] on div "New Tasks" at bounding box center [1333, 180] width 220 height 31
click at [317, 702] on button "Log" at bounding box center [293, 701] width 162 height 39
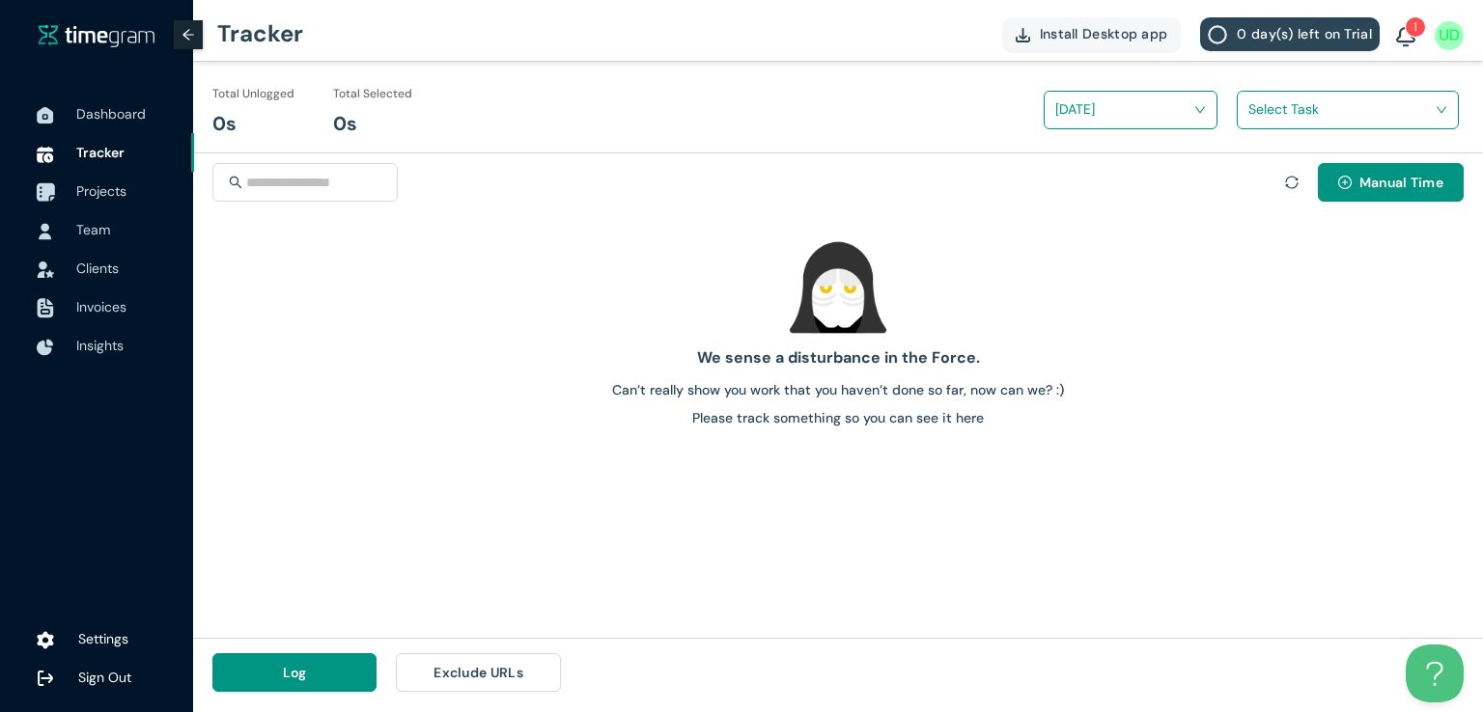
click at [94, 187] on span "Projects" at bounding box center [101, 190] width 50 height 17
